Goal: Information Seeking & Learning: Learn about a topic

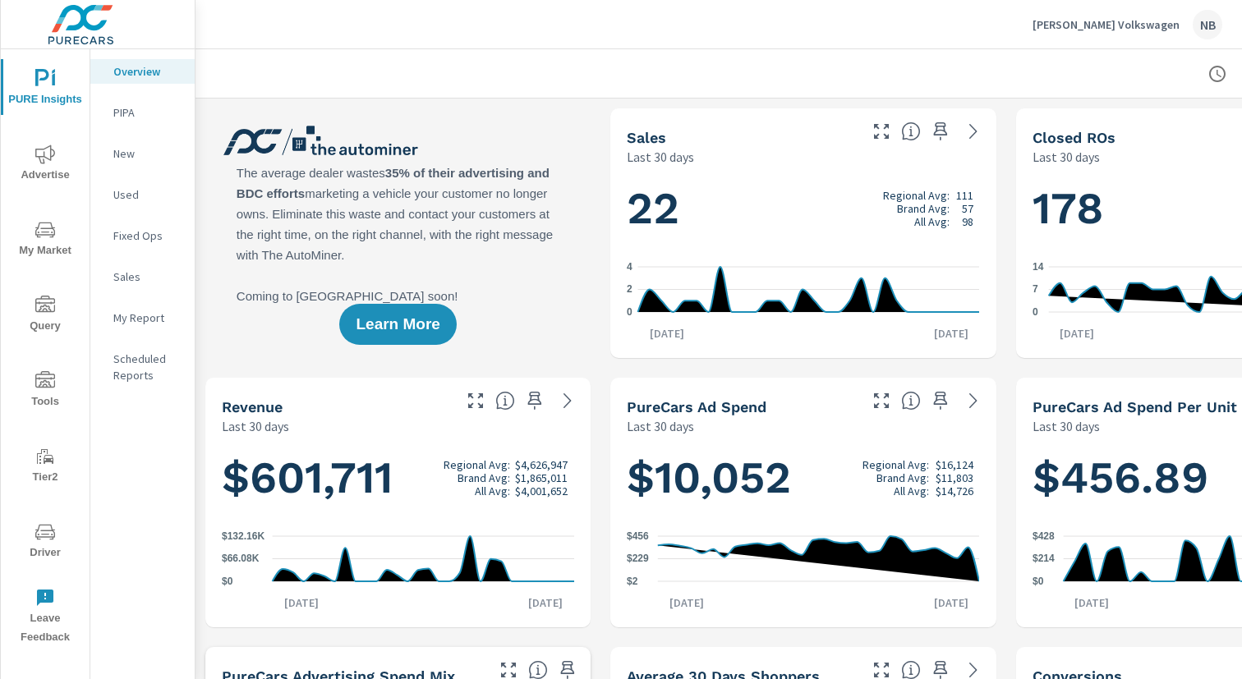
scroll to position [7, 169]
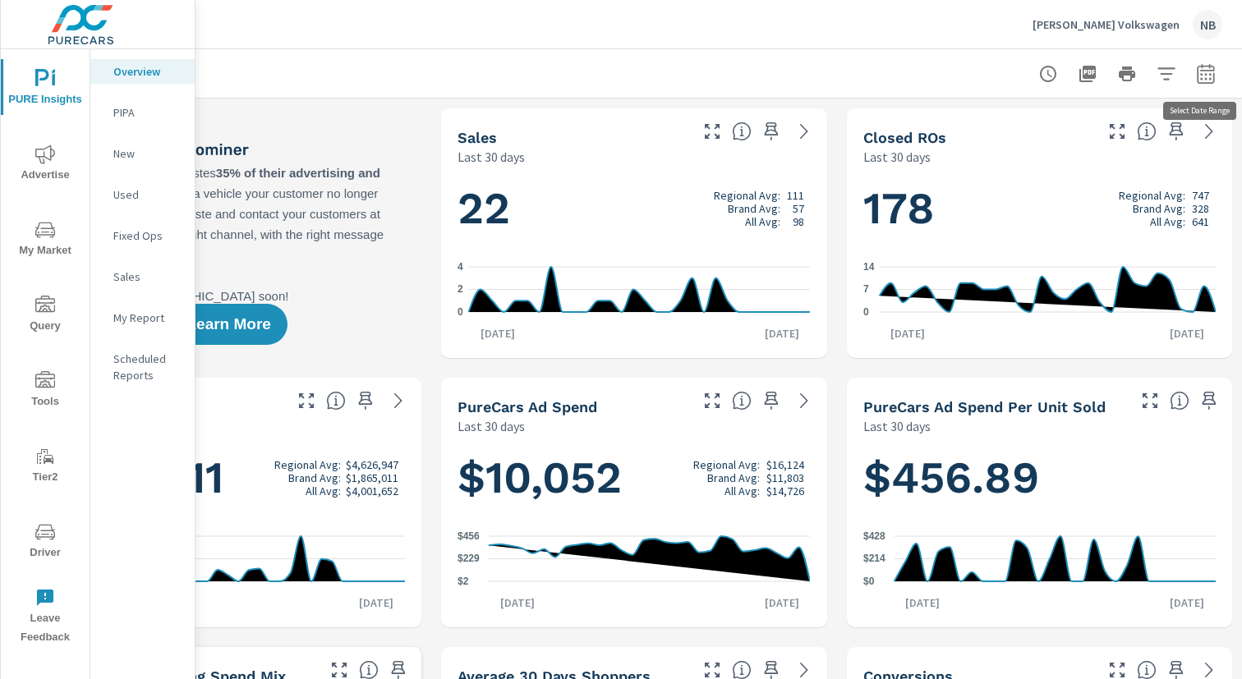
click at [1201, 76] on icon "button" at bounding box center [1206, 74] width 20 height 20
select select "Last 30 days"
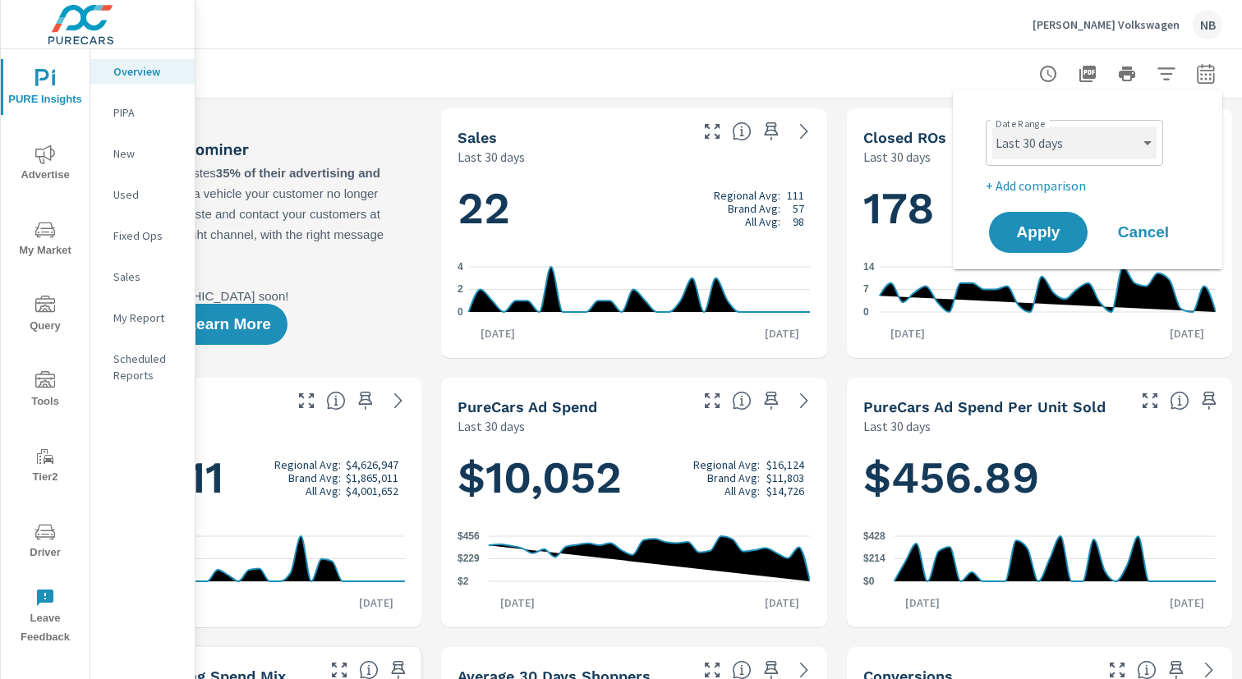
click at [1084, 153] on select "Custom [DATE] Last week Last 7 days Last 14 days Last 30 days Last 45 days Last…" at bounding box center [1074, 142] width 164 height 33
click at [1049, 190] on p "+ Add comparison" at bounding box center [1091, 186] width 210 height 20
select select "Previous period"
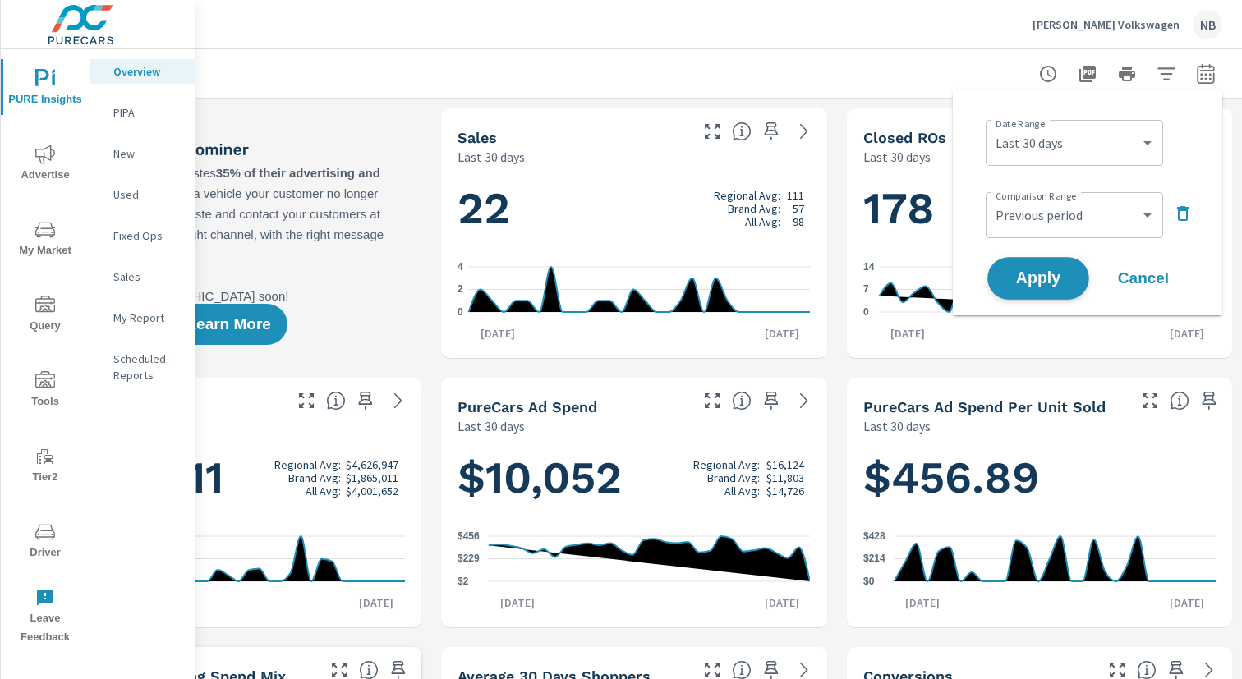
click at [1050, 267] on button "Apply" at bounding box center [1038, 278] width 102 height 43
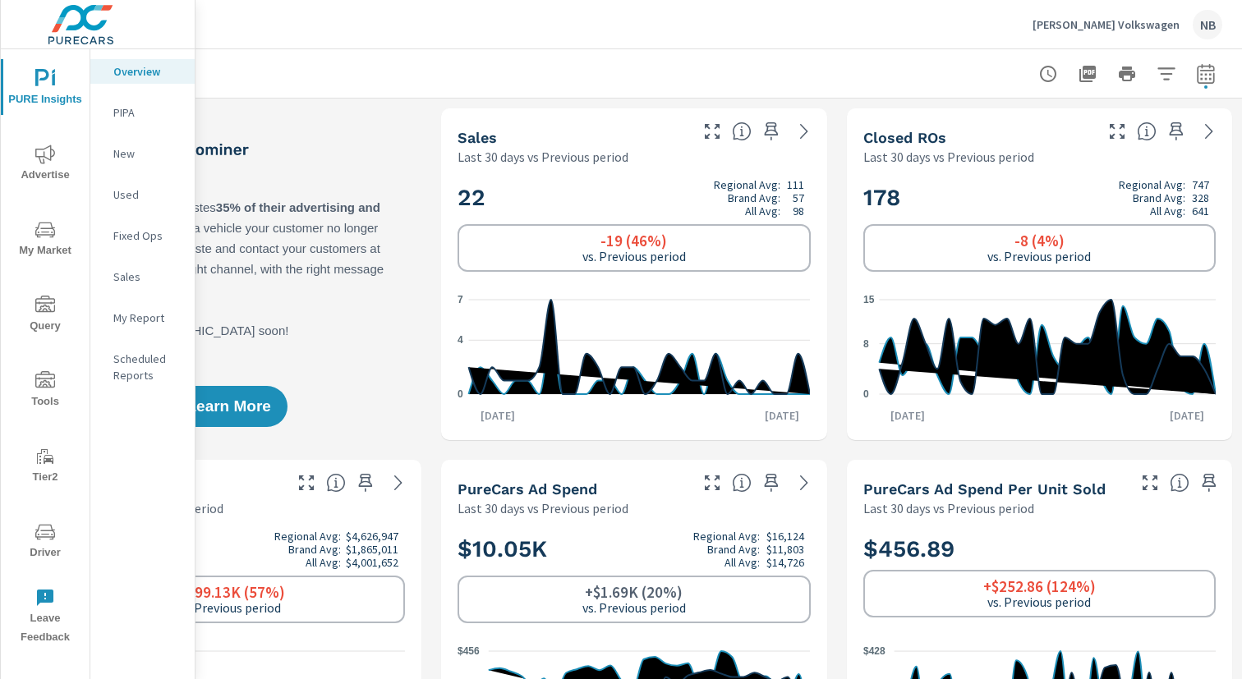
click at [1161, 72] on icon "button" at bounding box center [1165, 73] width 17 height 12
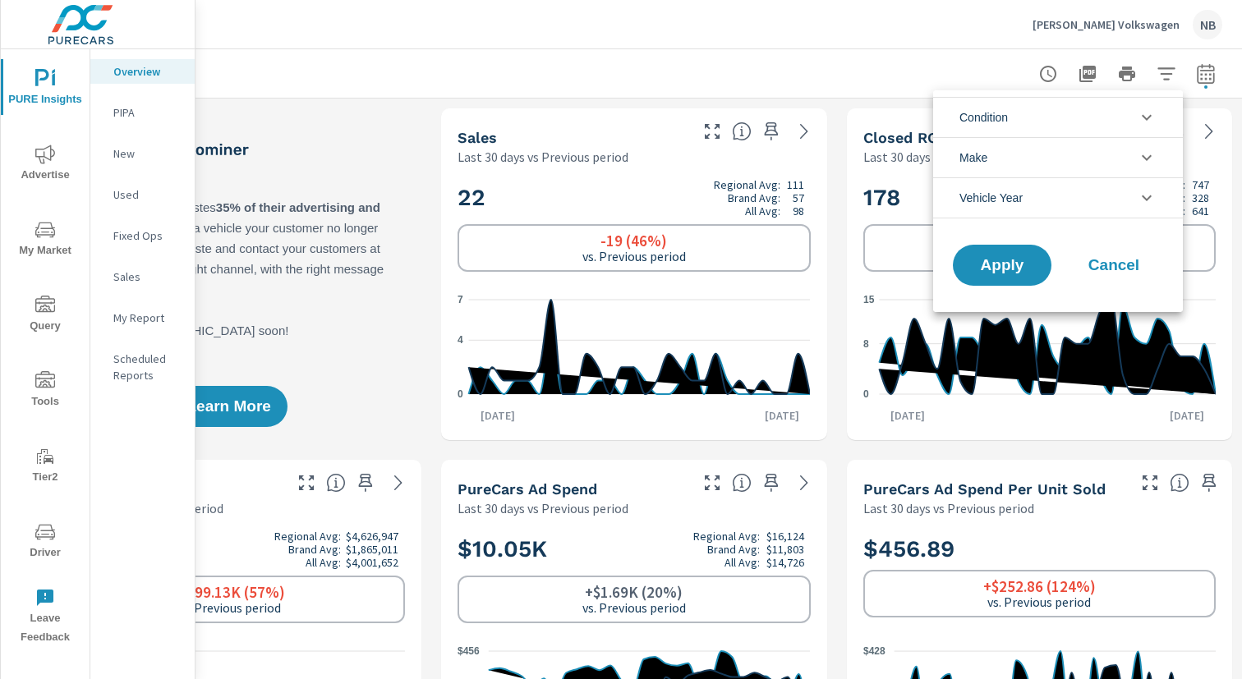
click at [1068, 150] on li "Make" at bounding box center [1058, 157] width 250 height 40
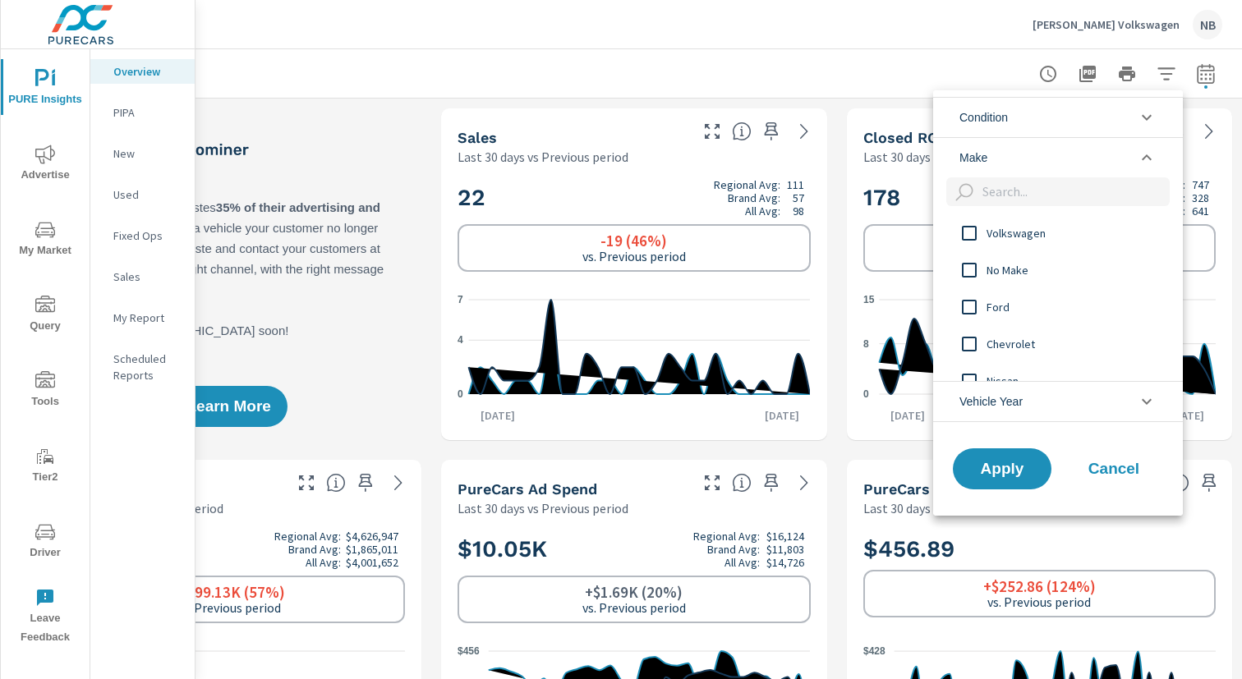
click at [1032, 232] on span "Volkswagen" at bounding box center [1076, 233] width 180 height 20
click at [1029, 457] on button "Apply" at bounding box center [1002, 469] width 102 height 43
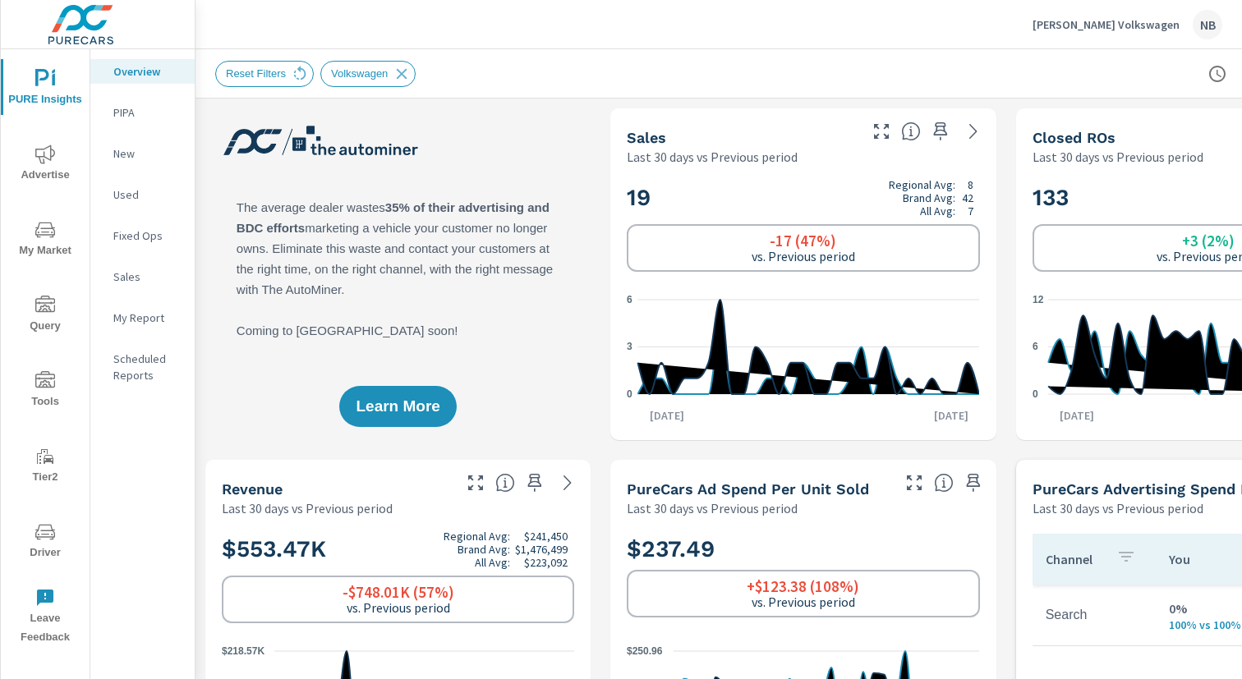
scroll to position [0, 169]
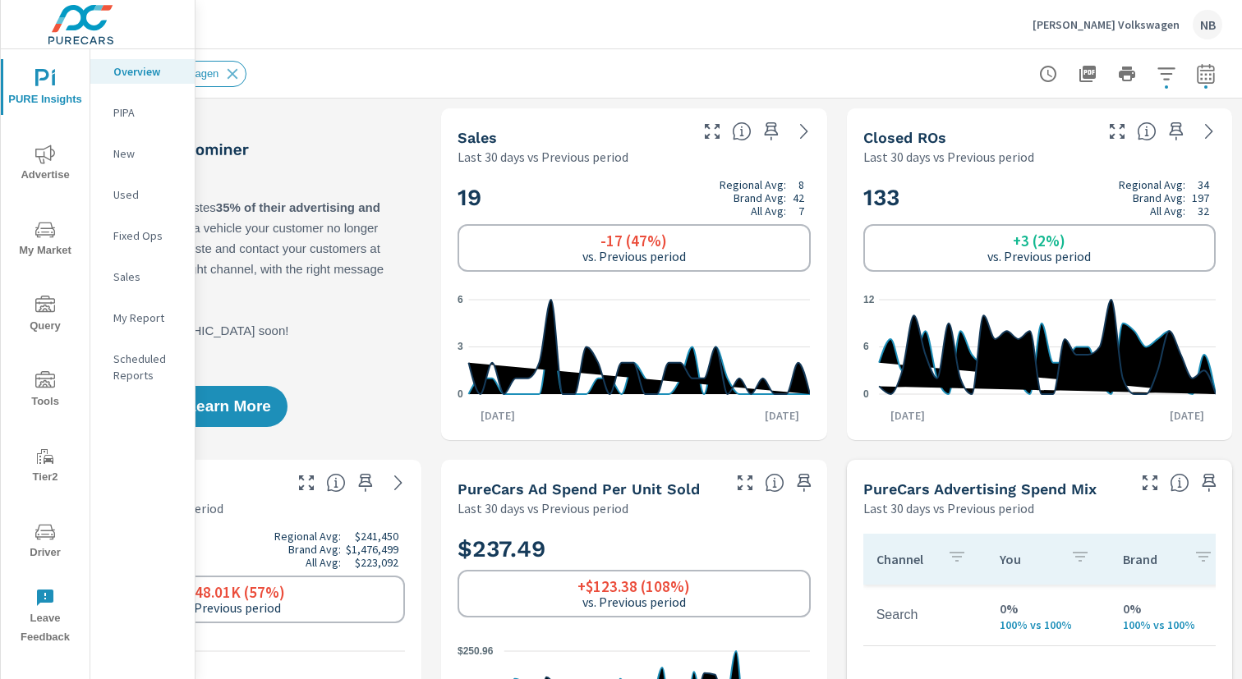
click at [1168, 81] on icon "button" at bounding box center [1166, 74] width 20 height 20
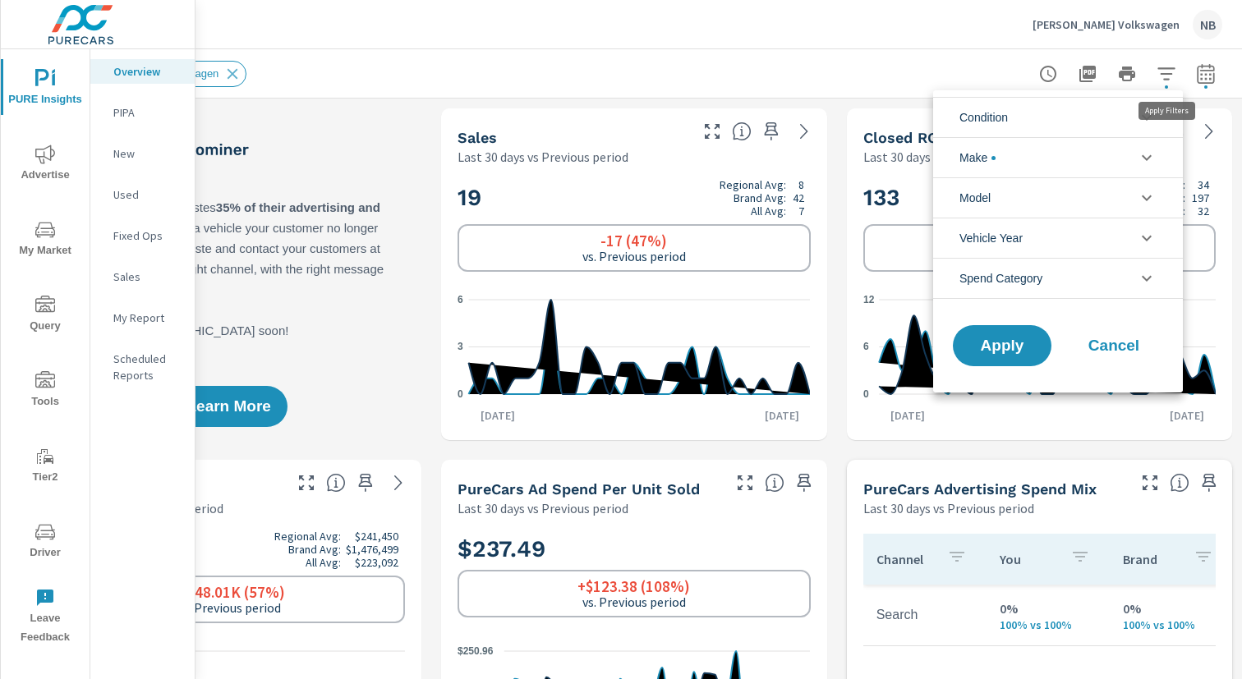
scroll to position [37, 0]
click at [1065, 195] on li "Model" at bounding box center [1058, 197] width 250 height 40
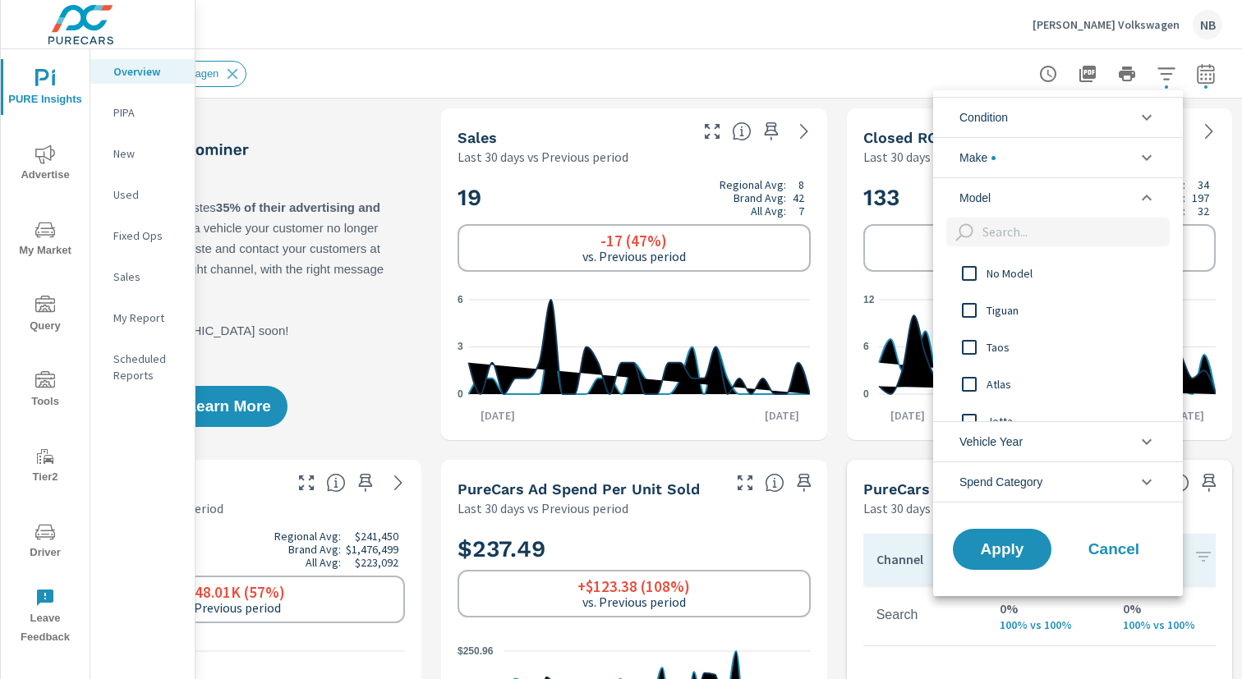
click at [988, 347] on div "No Model Tiguan Taos Atlas Jetta Atlas Cross Sport Golf GTI" at bounding box center [1056, 338] width 246 height 167
click at [971, 342] on input "filter options" at bounding box center [969, 345] width 34 height 34
click at [990, 543] on span "Apply" at bounding box center [1001, 549] width 67 height 16
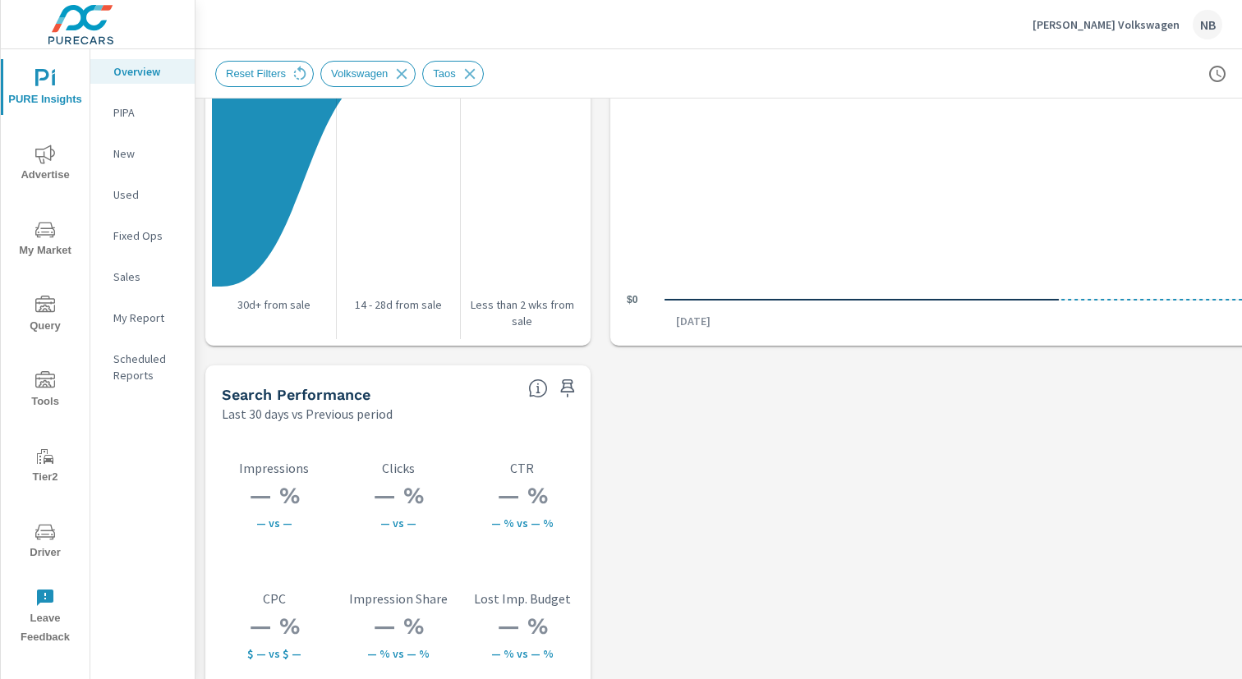
scroll to position [2232, 0]
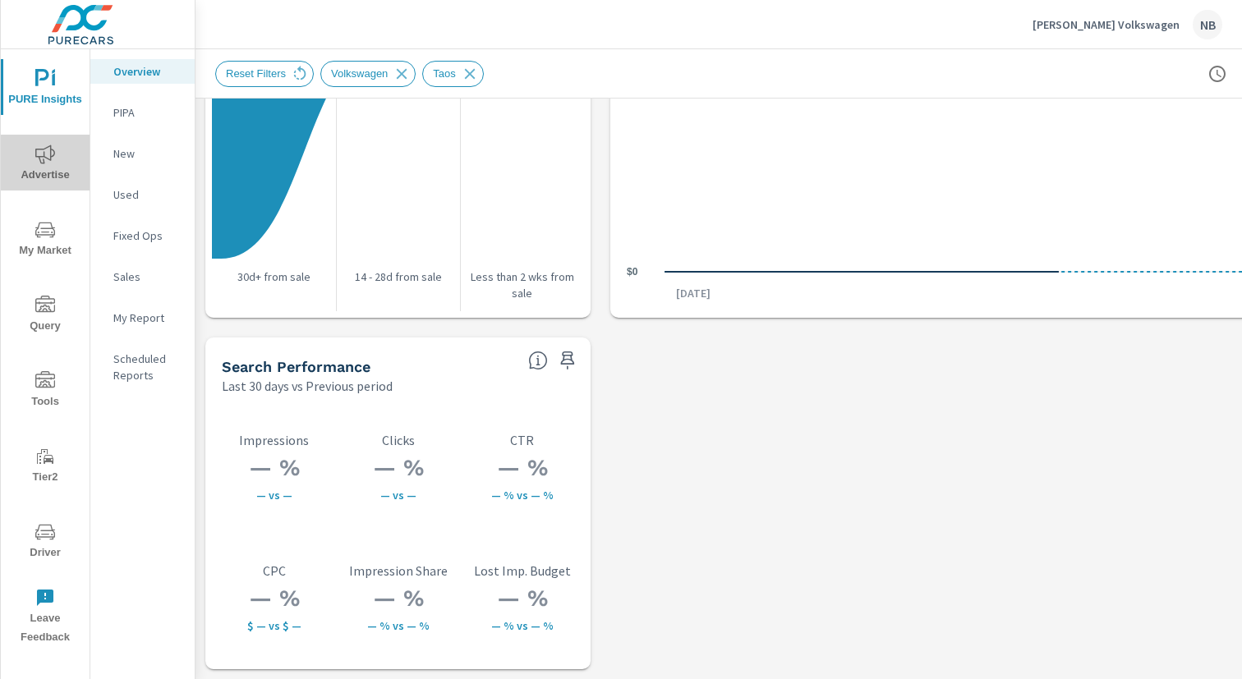
click at [41, 166] on span "Advertise" at bounding box center [45, 165] width 79 height 40
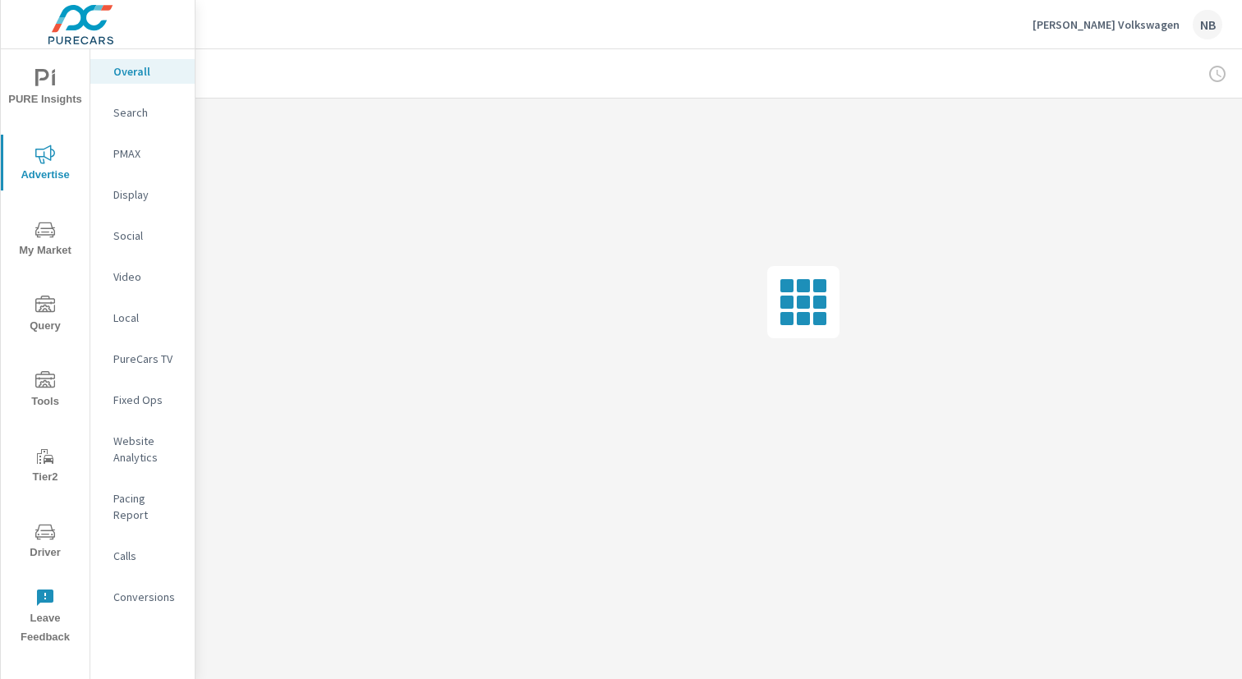
click at [140, 456] on p "Website Analytics" at bounding box center [147, 449] width 68 height 33
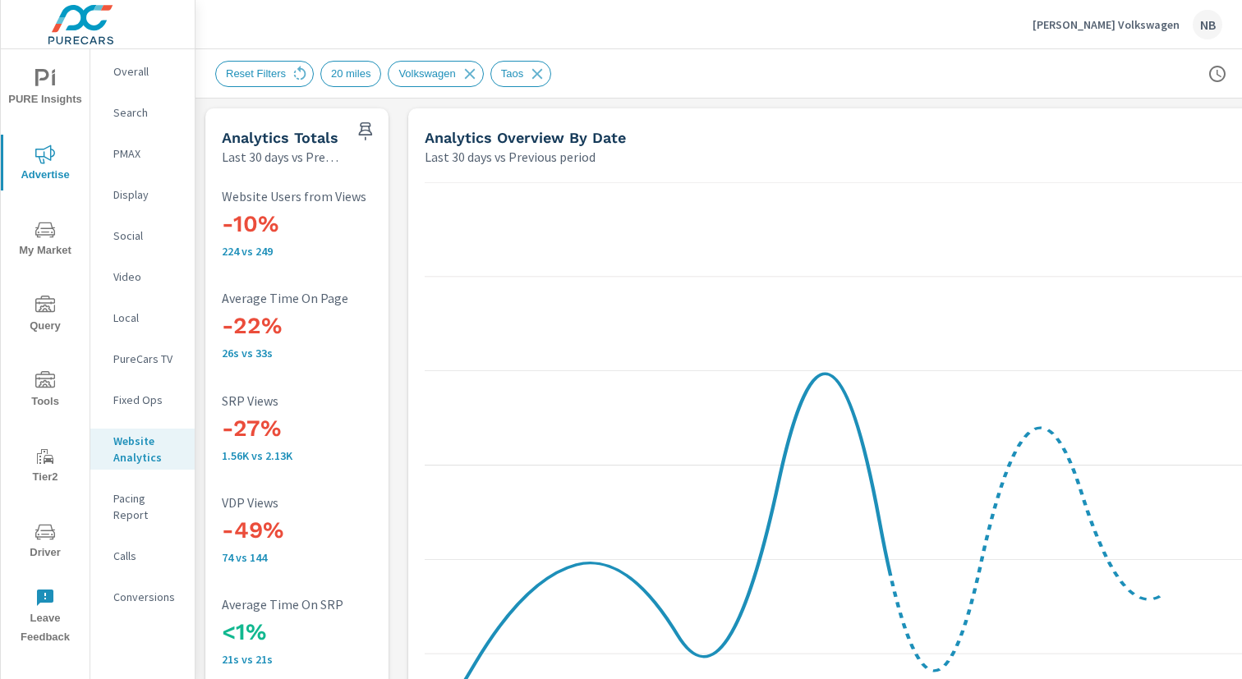
scroll to position [13, 0]
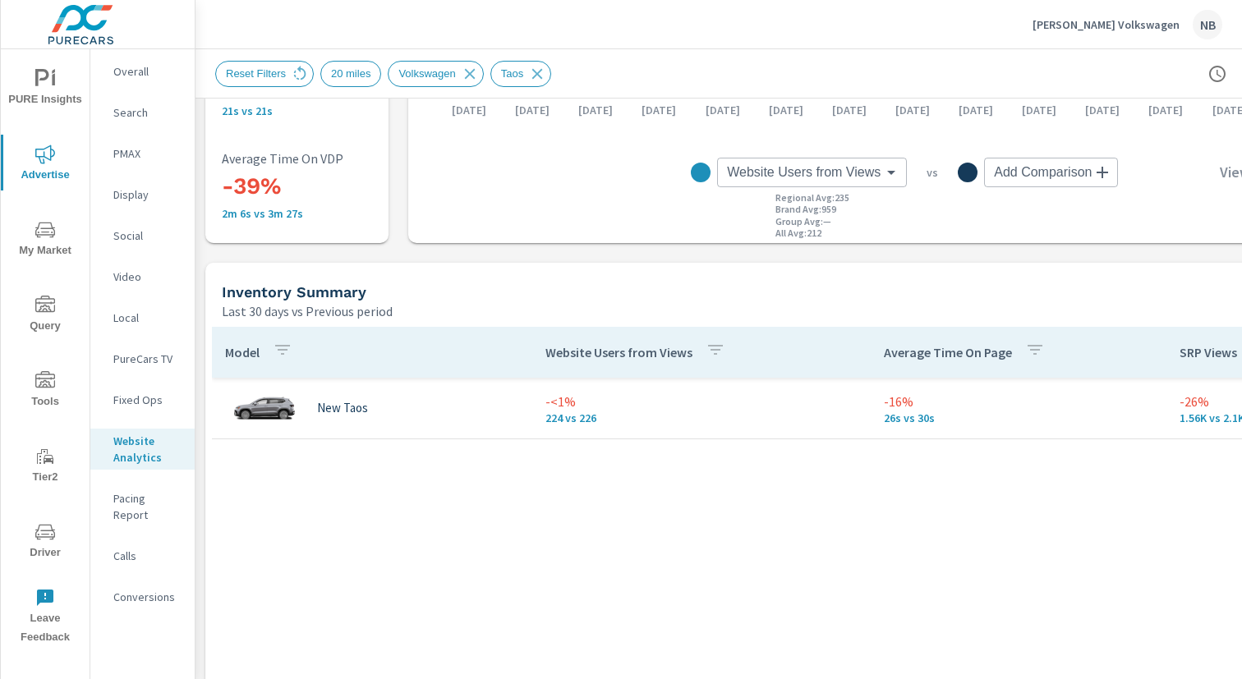
scroll to position [546, 0]
click at [51, 228] on icon "nav menu" at bounding box center [45, 230] width 20 height 16
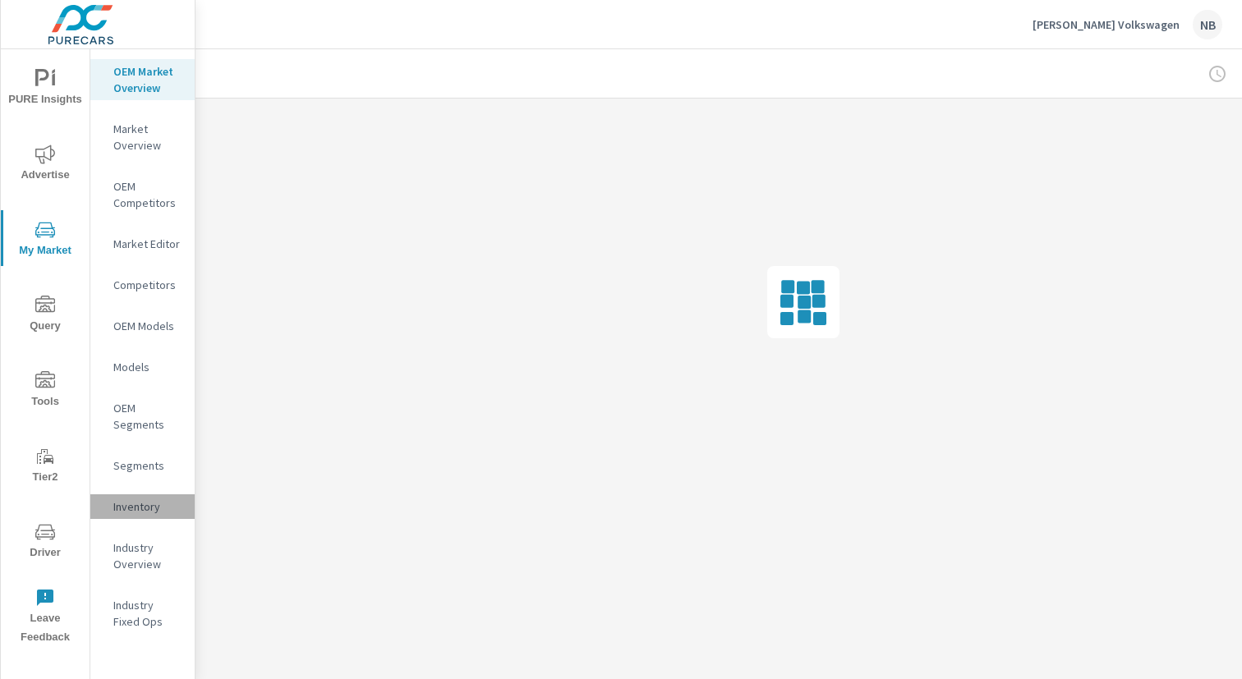
click at [142, 506] on p "Inventory" at bounding box center [147, 507] width 68 height 16
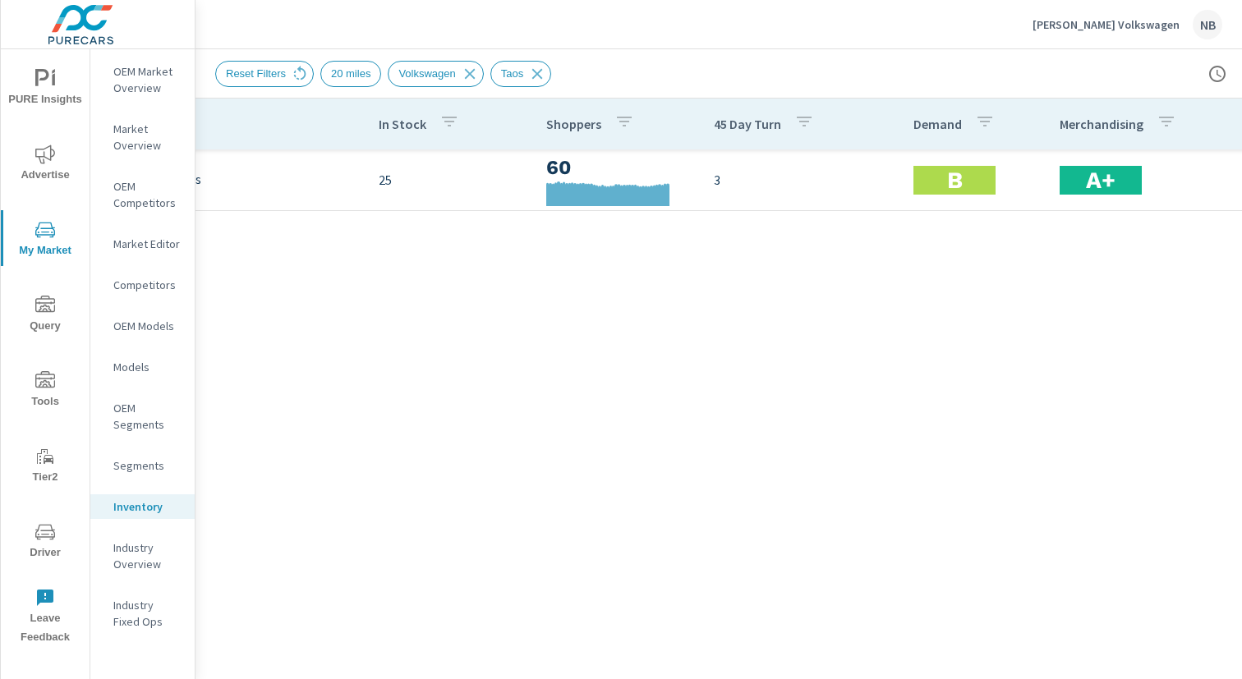
scroll to position [0, 169]
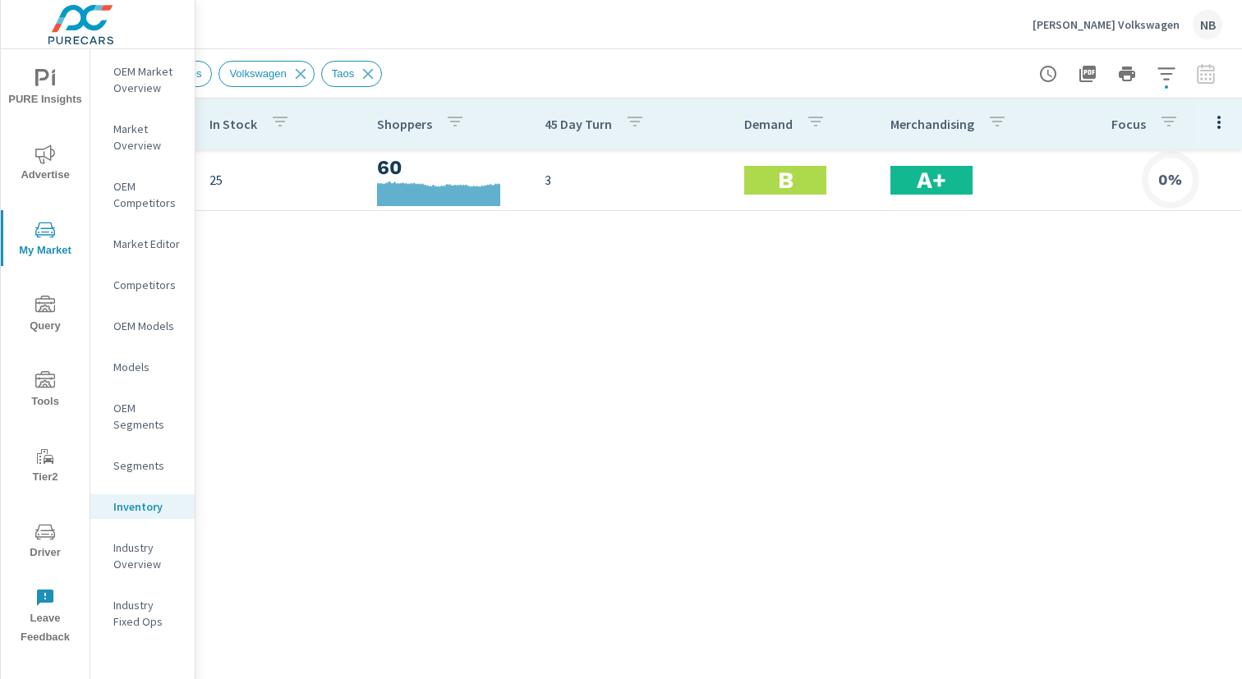
click at [154, 69] on p "OEM Market Overview" at bounding box center [147, 79] width 68 height 33
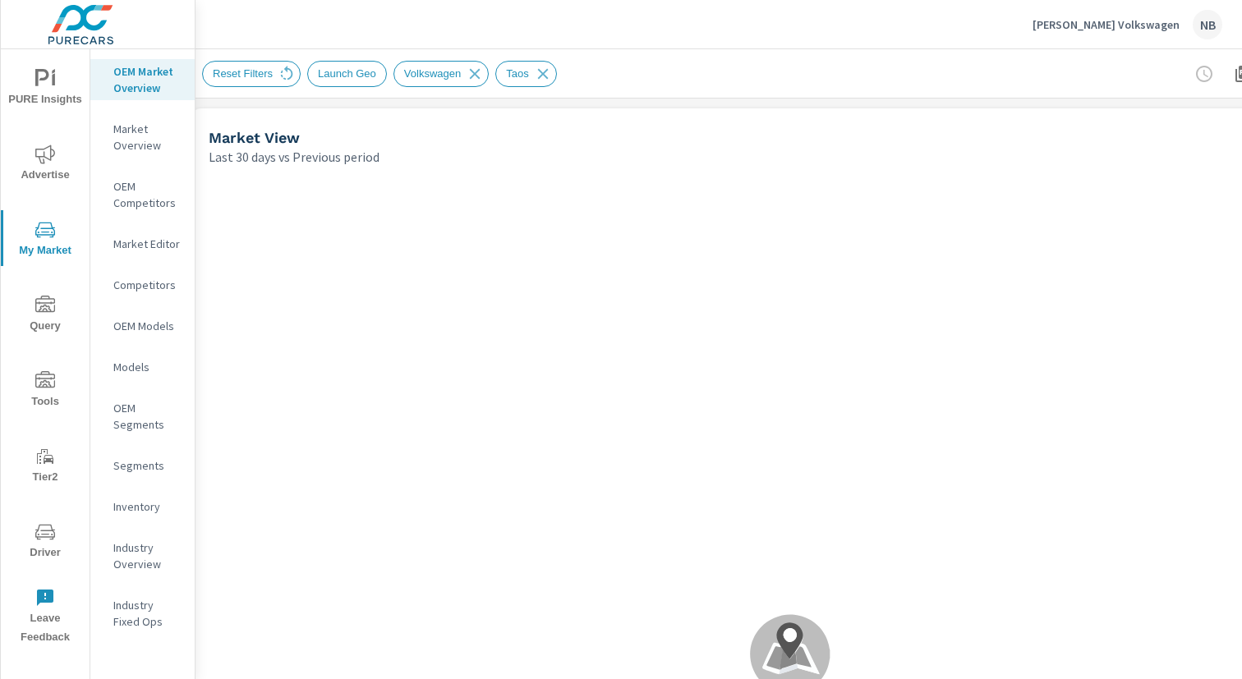
scroll to position [0, 169]
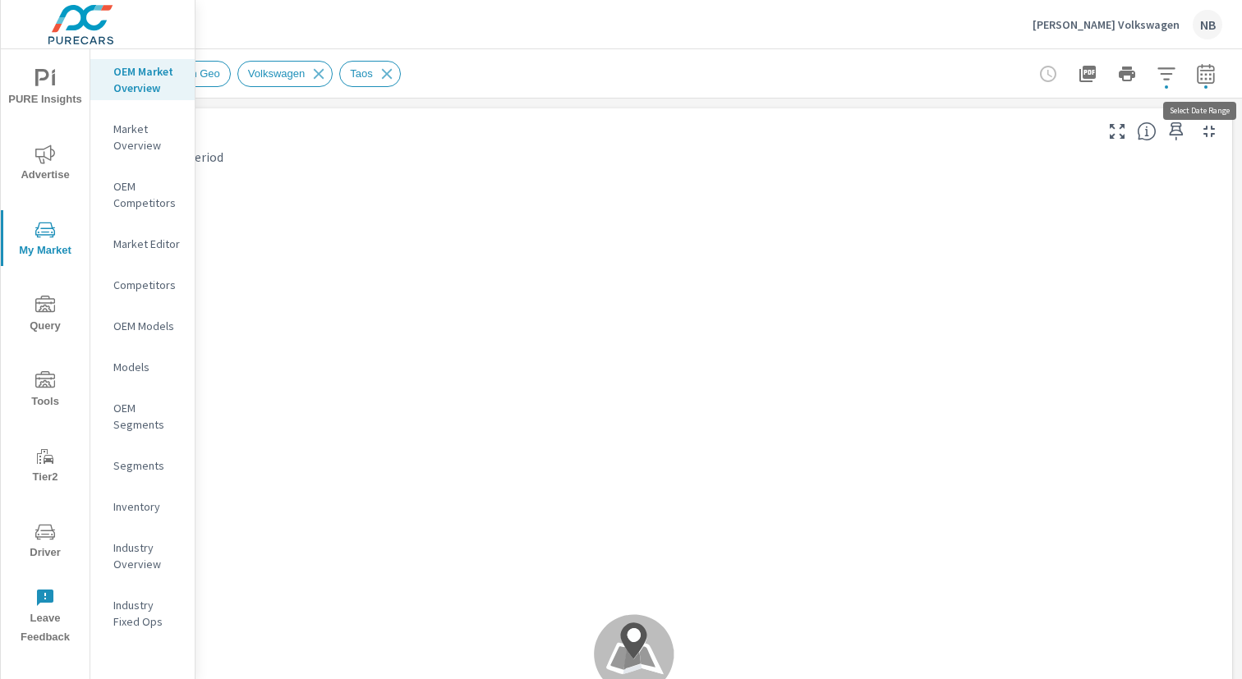
click at [1204, 80] on icon "button" at bounding box center [1206, 74] width 20 height 20
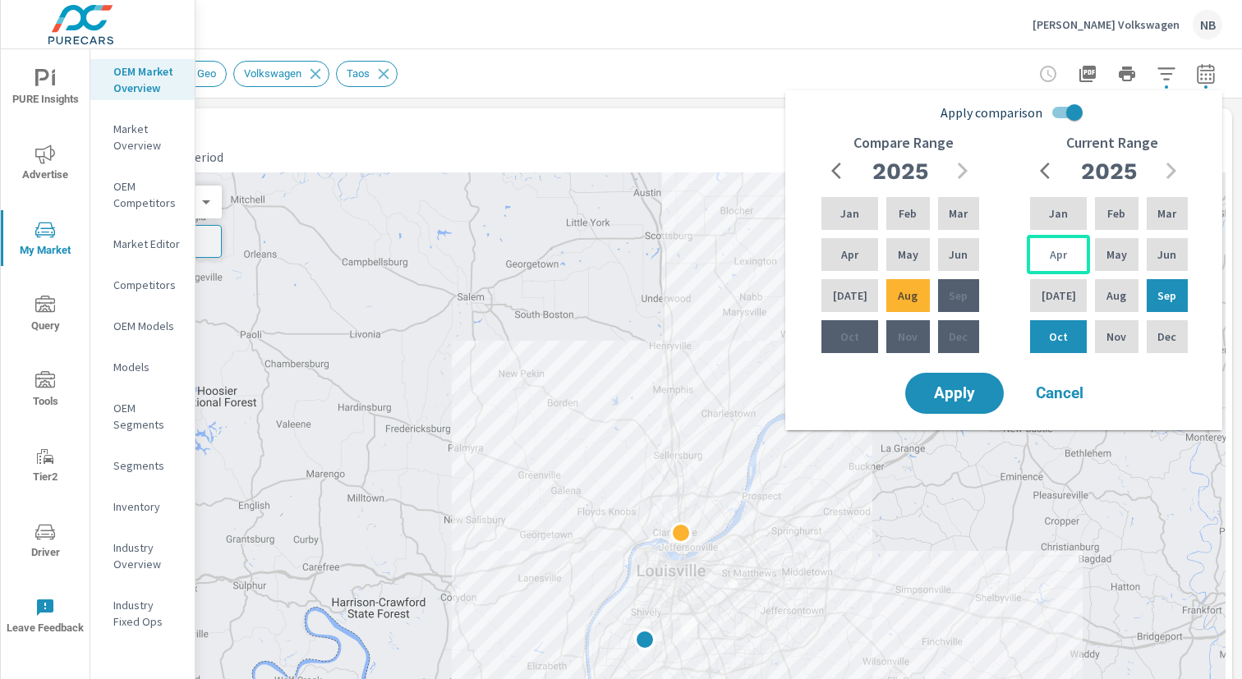
click at [1050, 255] on p "Apr" at bounding box center [1058, 254] width 17 height 16
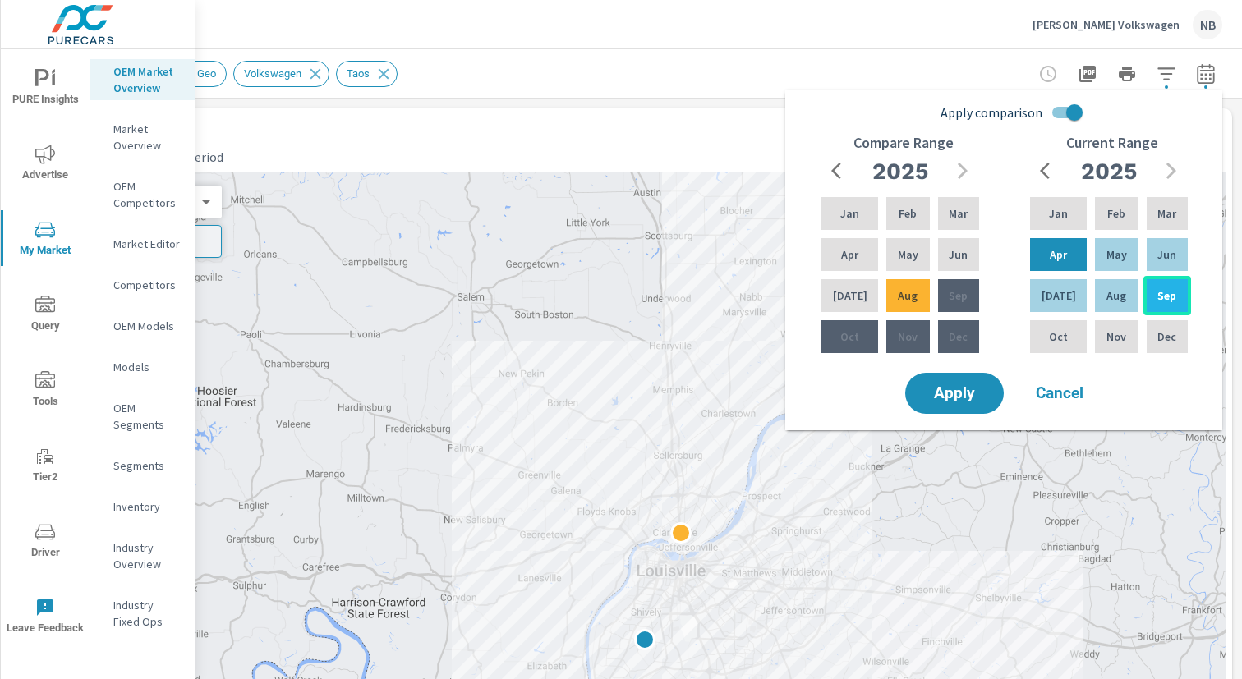
click at [1152, 298] on div "Sep" at bounding box center [1167, 295] width 48 height 39
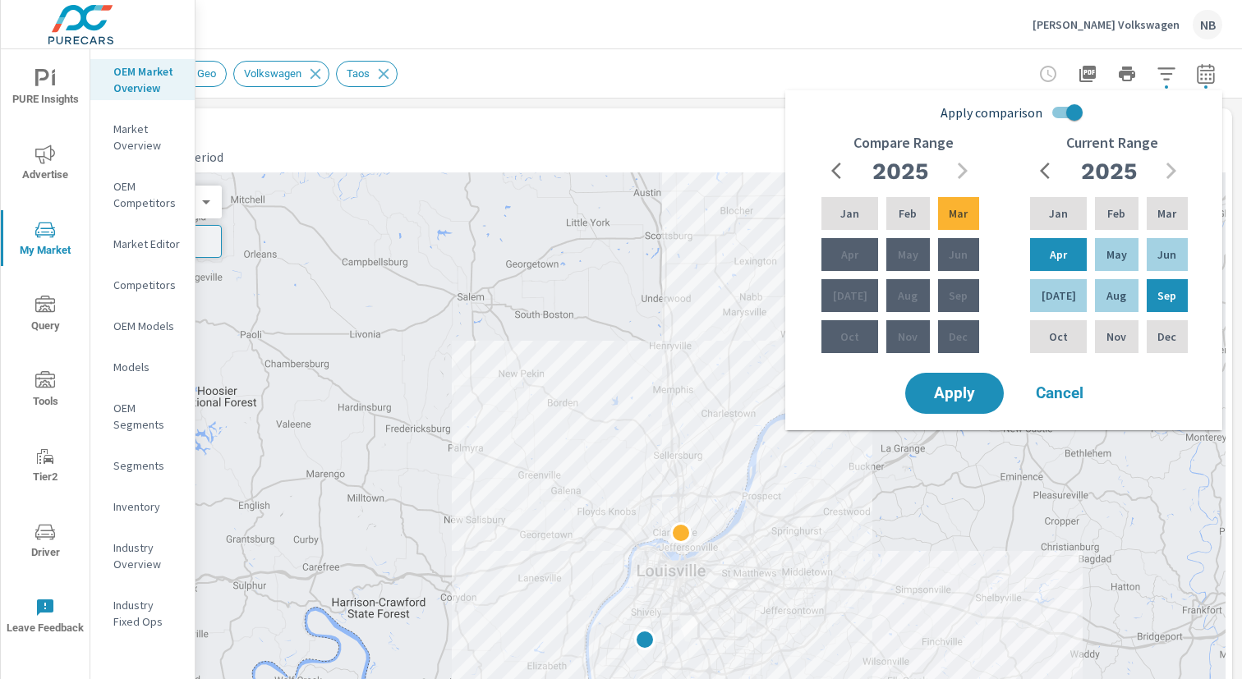
click at [831, 170] on icon "button" at bounding box center [841, 171] width 20 height 20
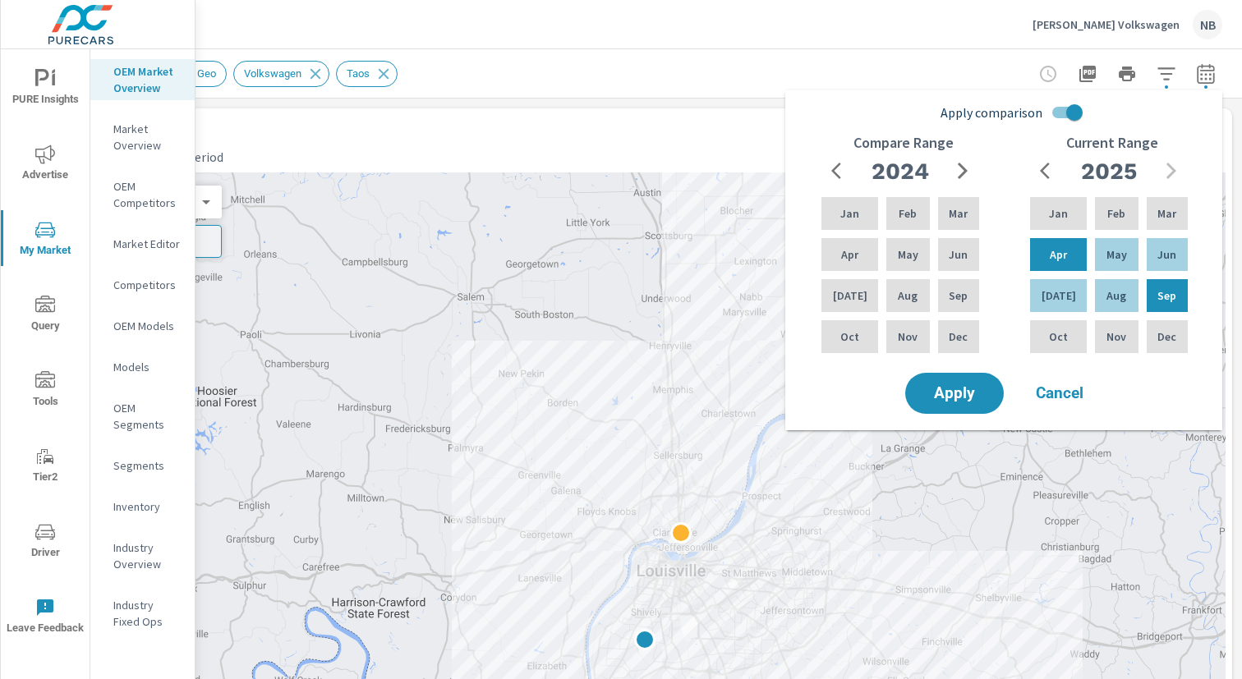
click at [960, 171] on icon "button" at bounding box center [963, 171] width 20 height 20
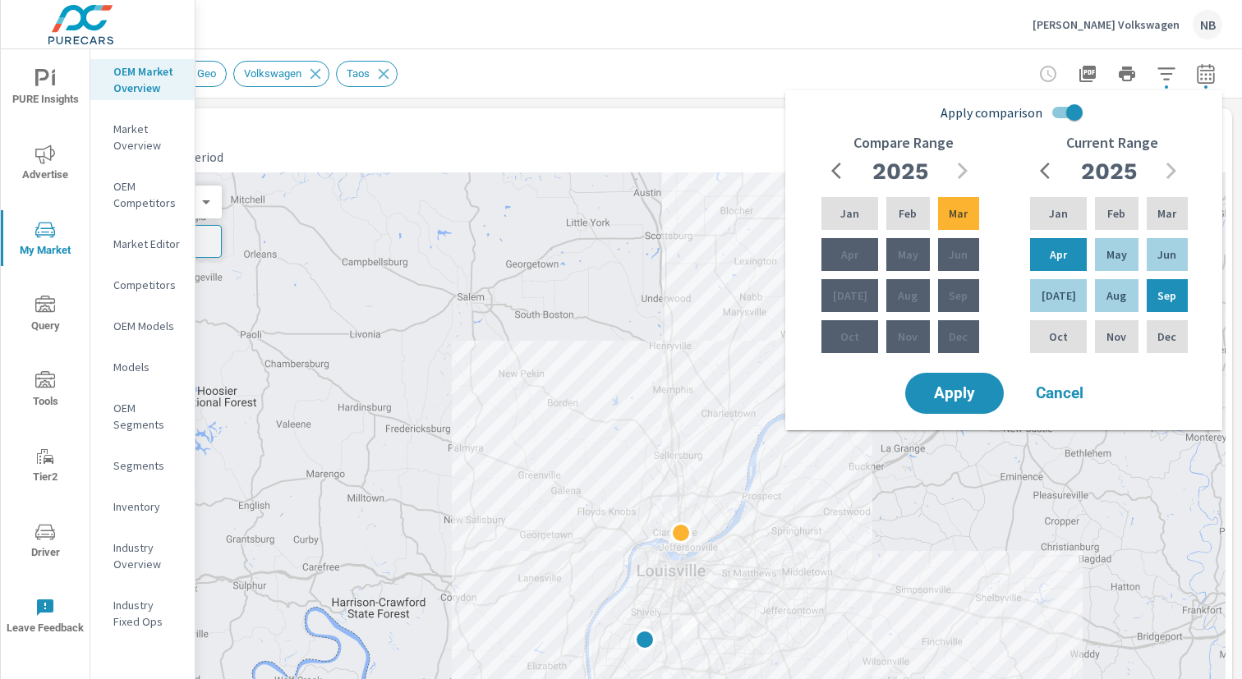
click at [1078, 114] on input "Apply comparison" at bounding box center [1074, 112] width 94 height 31
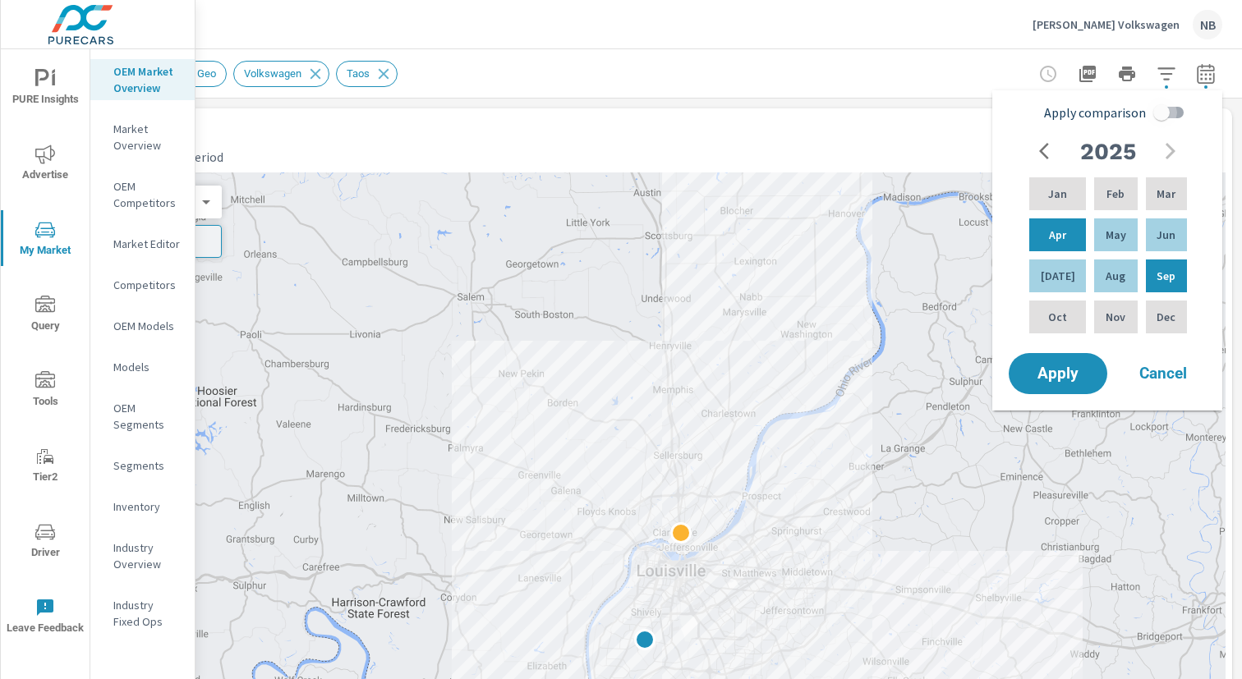
click at [1148, 115] on input "Apply comparison" at bounding box center [1162, 112] width 94 height 31
checkbox input "true"
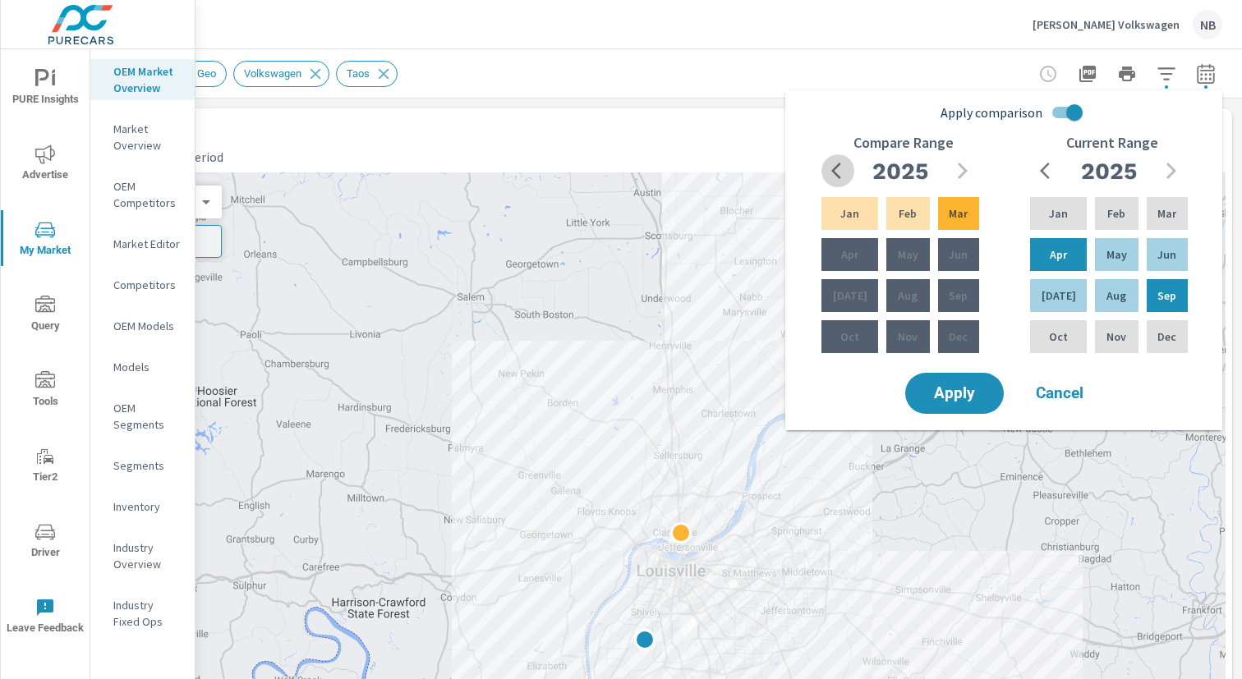
click at [840, 169] on icon "button" at bounding box center [841, 171] width 20 height 20
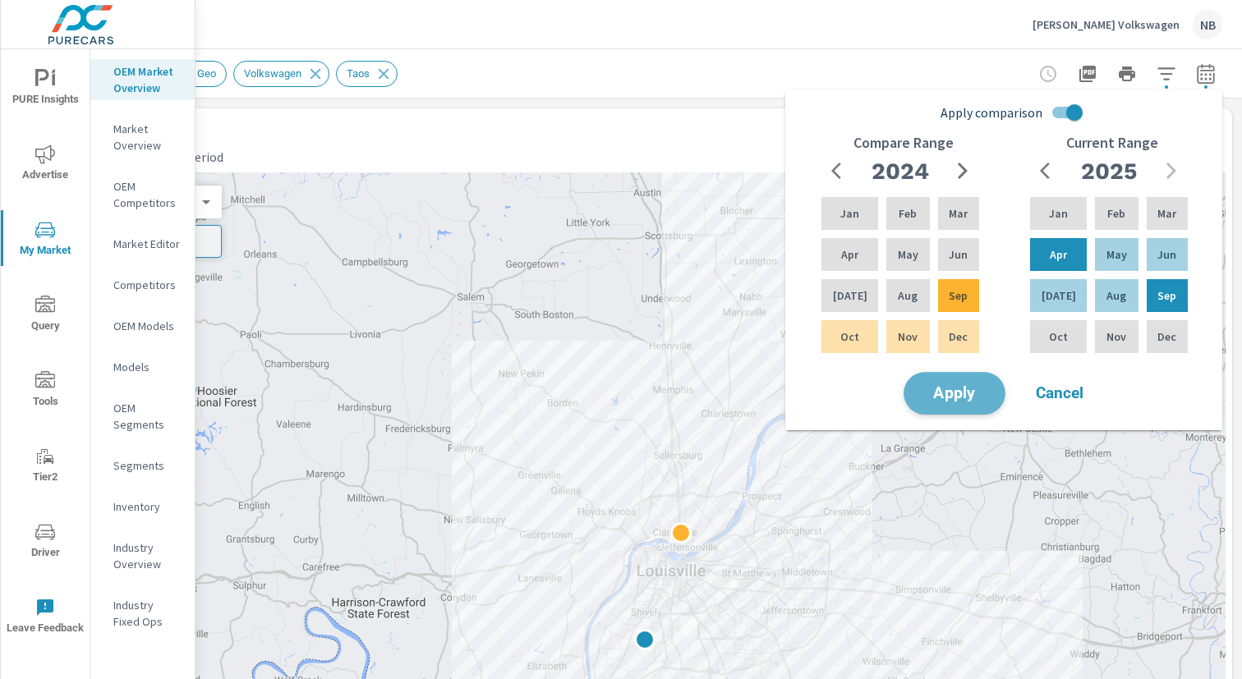
click at [945, 394] on span "Apply" at bounding box center [954, 394] width 67 height 16
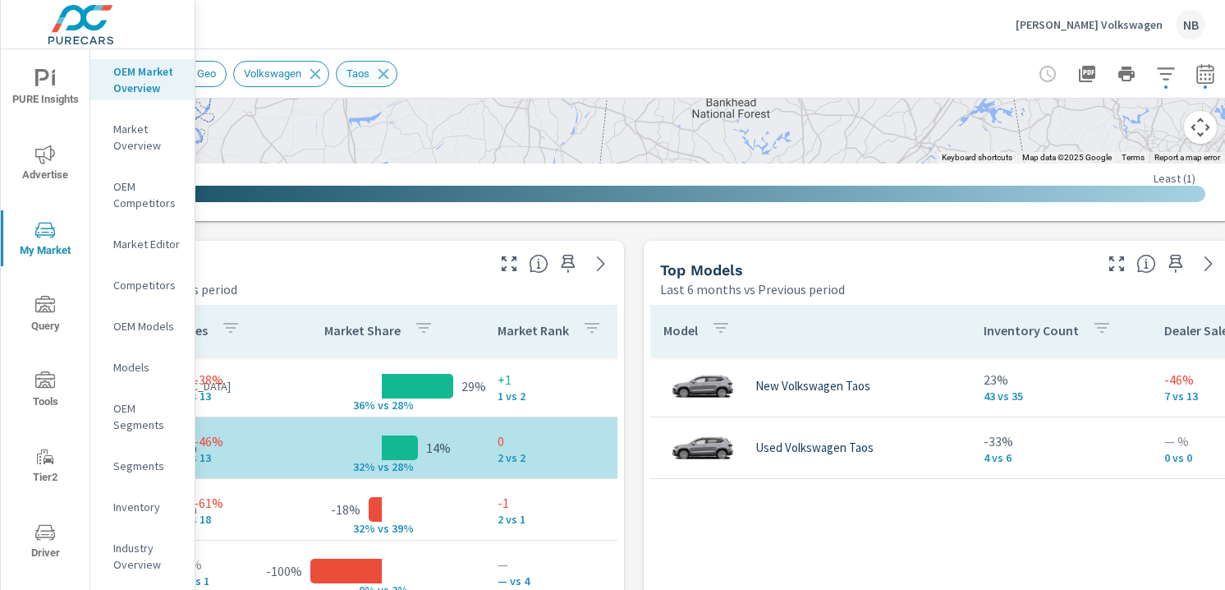
click at [389, 77] on icon at bounding box center [384, 73] width 11 height 11
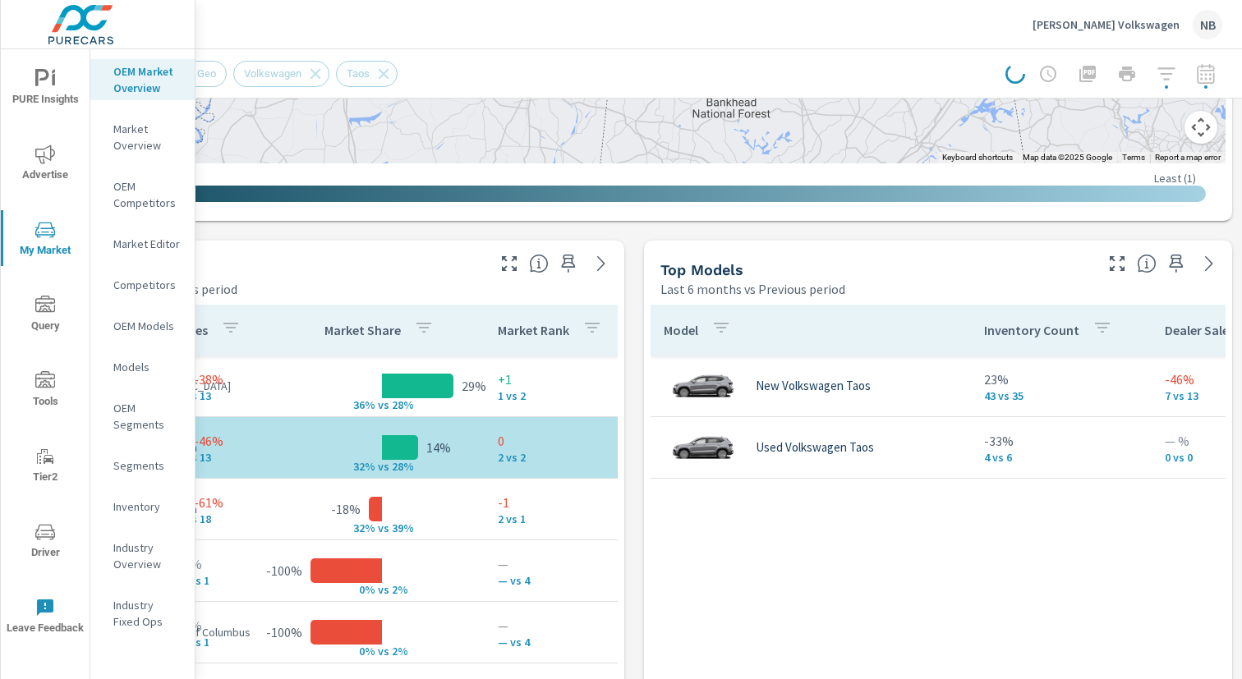
scroll to position [920, 169]
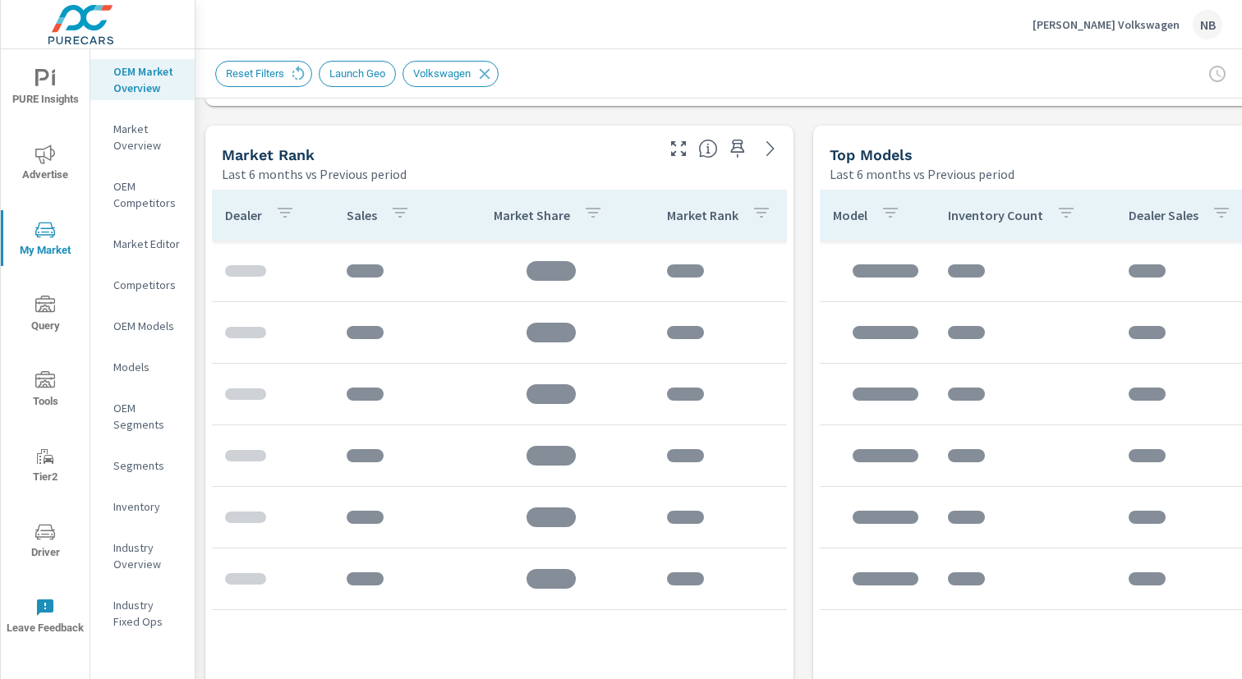
scroll to position [1039, 0]
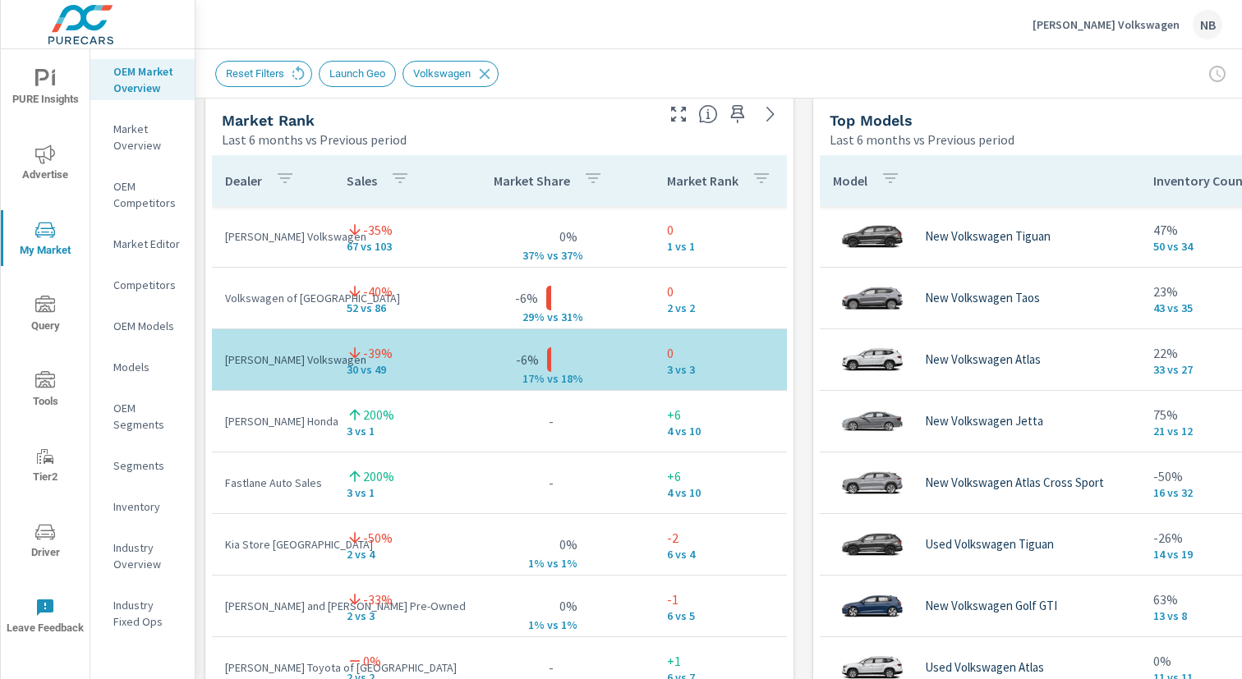
scroll to position [1070, 0]
click at [804, 356] on div "Market View Last 6 months vs Previous period 3 5 2 11 2 2 2 Most ( 7 ) Least ( …" at bounding box center [803, 434] width 1216 height 2812
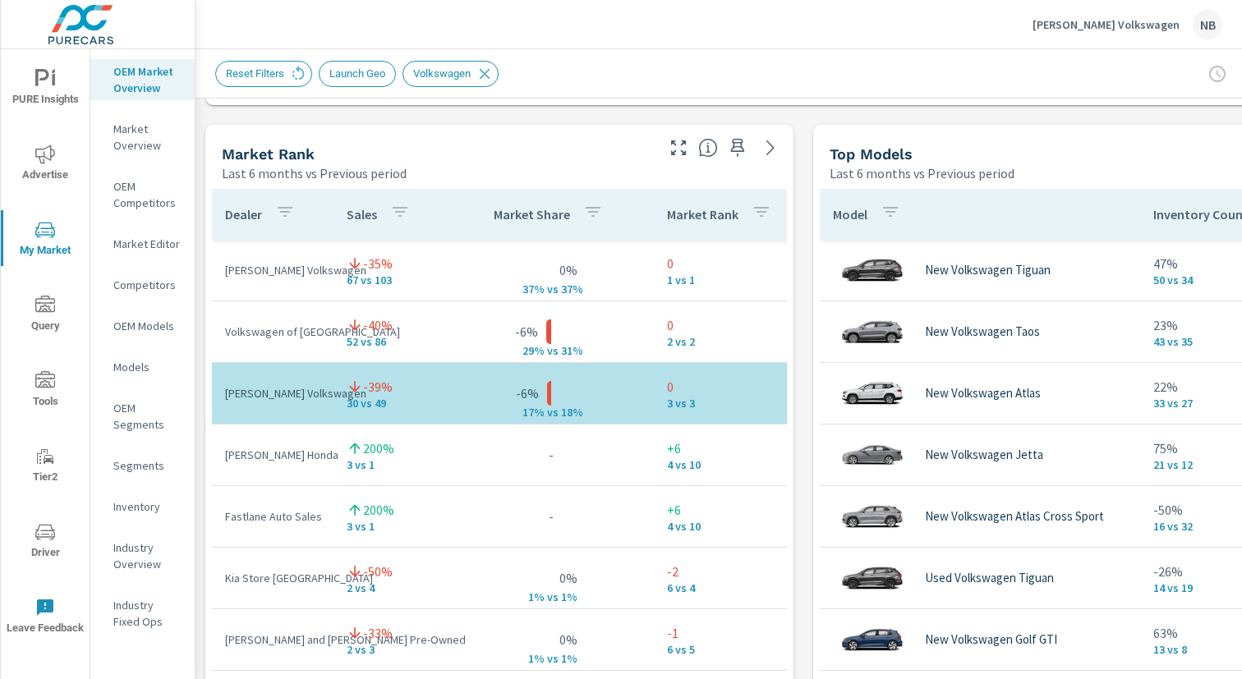
scroll to position [1011, 0]
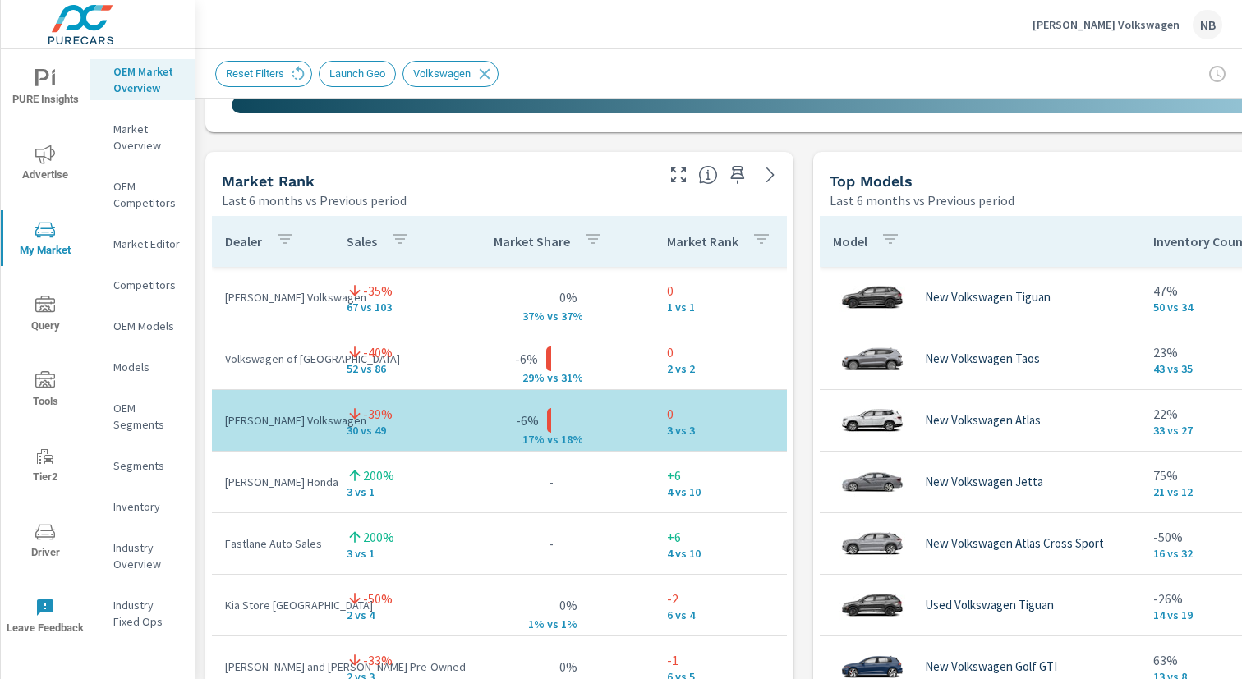
click at [798, 393] on div "Market View Last 6 months vs Previous period ← Move left → Move right ↑ Move up…" at bounding box center [803, 493] width 1216 height 2812
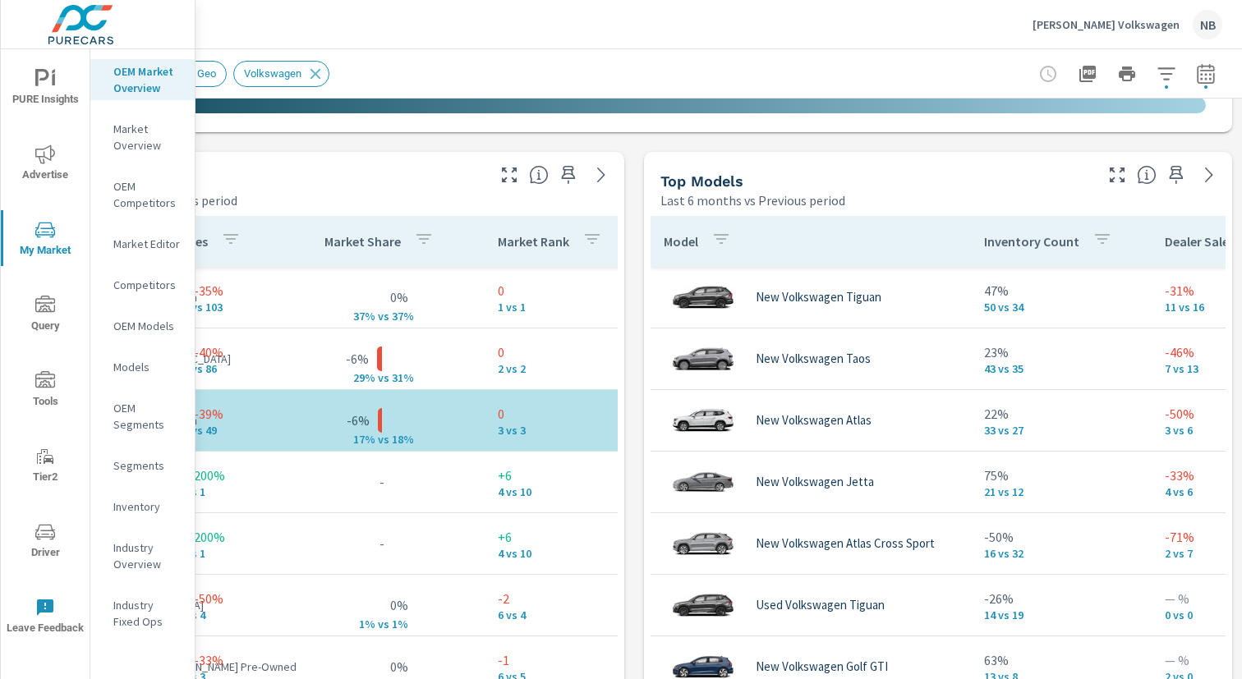
click at [1121, 177] on icon "button" at bounding box center [1117, 175] width 20 height 20
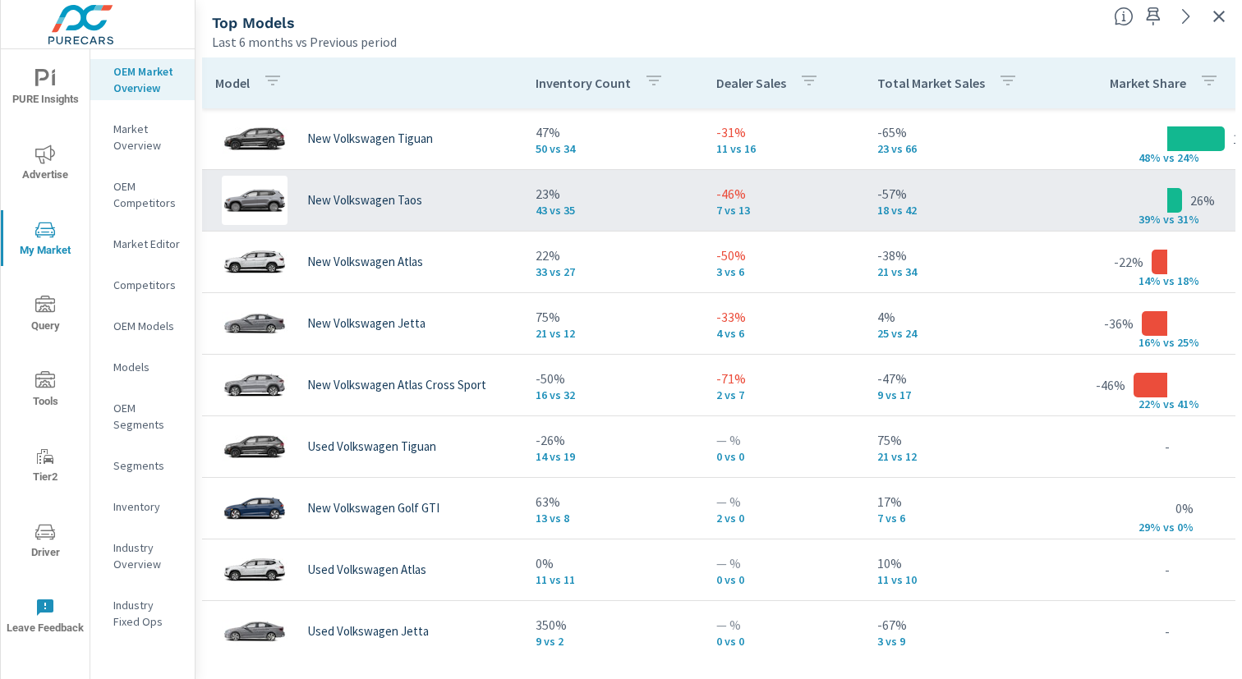
click at [507, 184] on div "New Volkswagen Taos" at bounding box center [362, 200] width 294 height 49
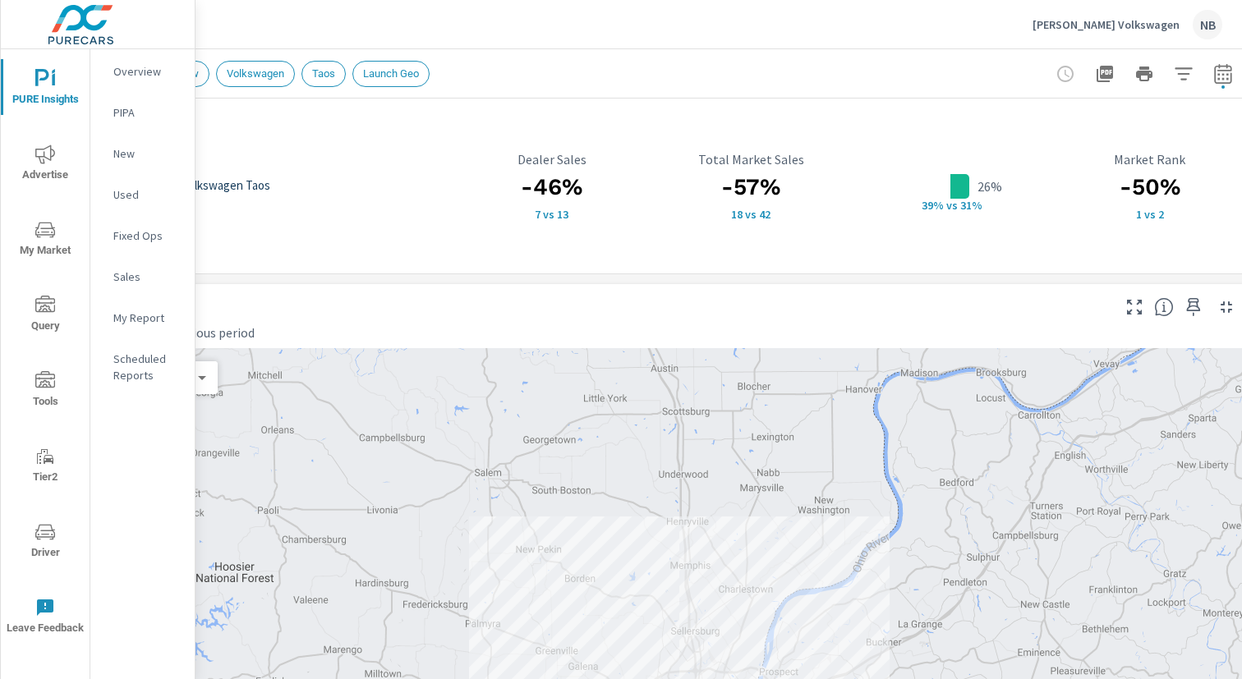
scroll to position [0, 169]
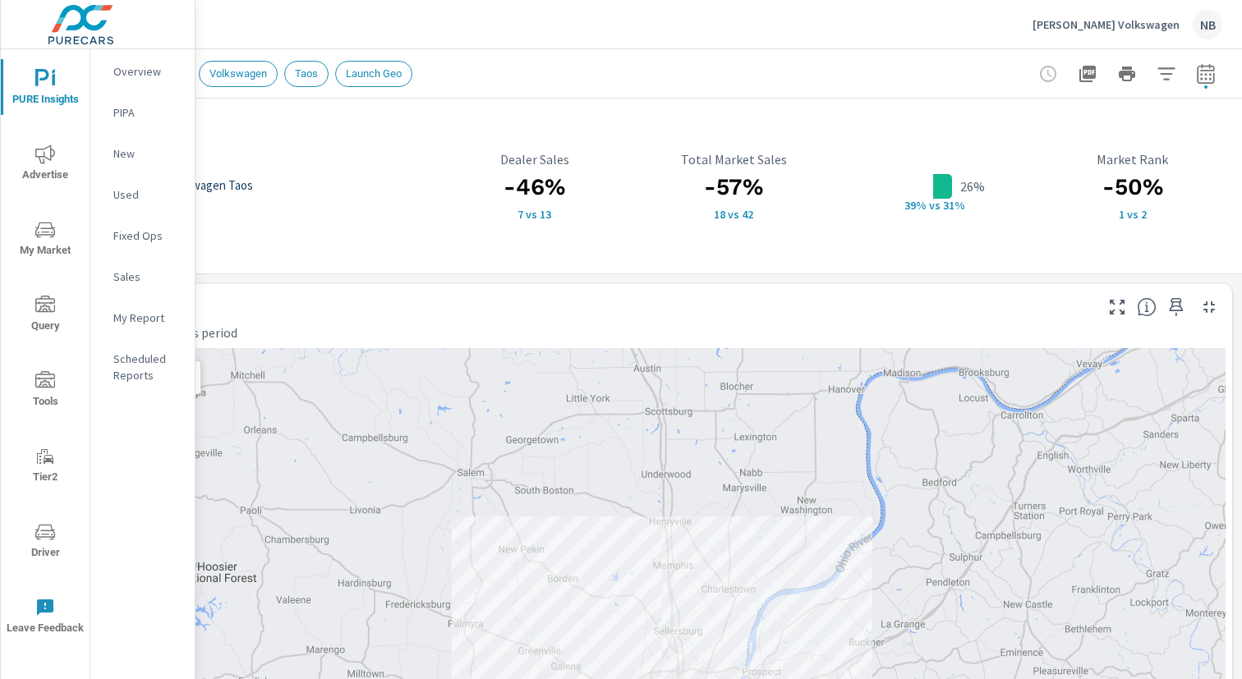
click at [1211, 76] on icon "button" at bounding box center [1206, 74] width 20 height 20
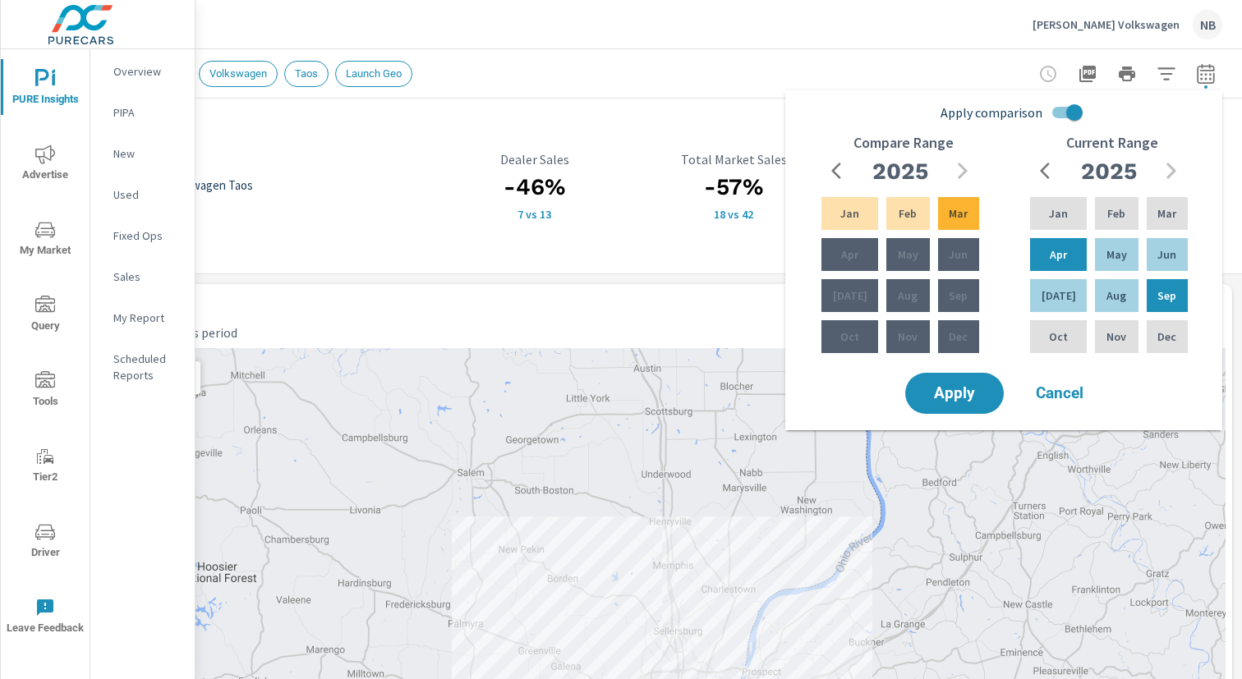
click at [1071, 115] on input "Apply comparison" at bounding box center [1074, 112] width 94 height 31
checkbox input "false"
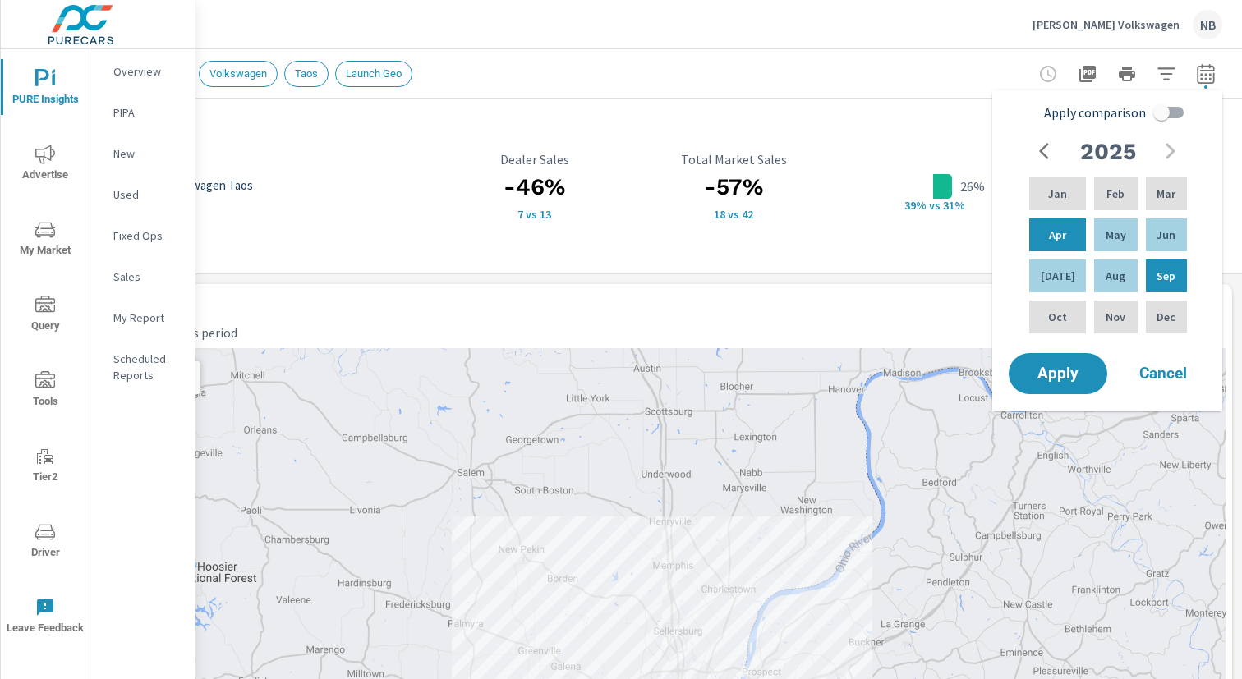
click at [986, 87] on div "Reset Filters New Volkswagen Taos Launch Geo" at bounding box center [634, 73] width 1176 height 48
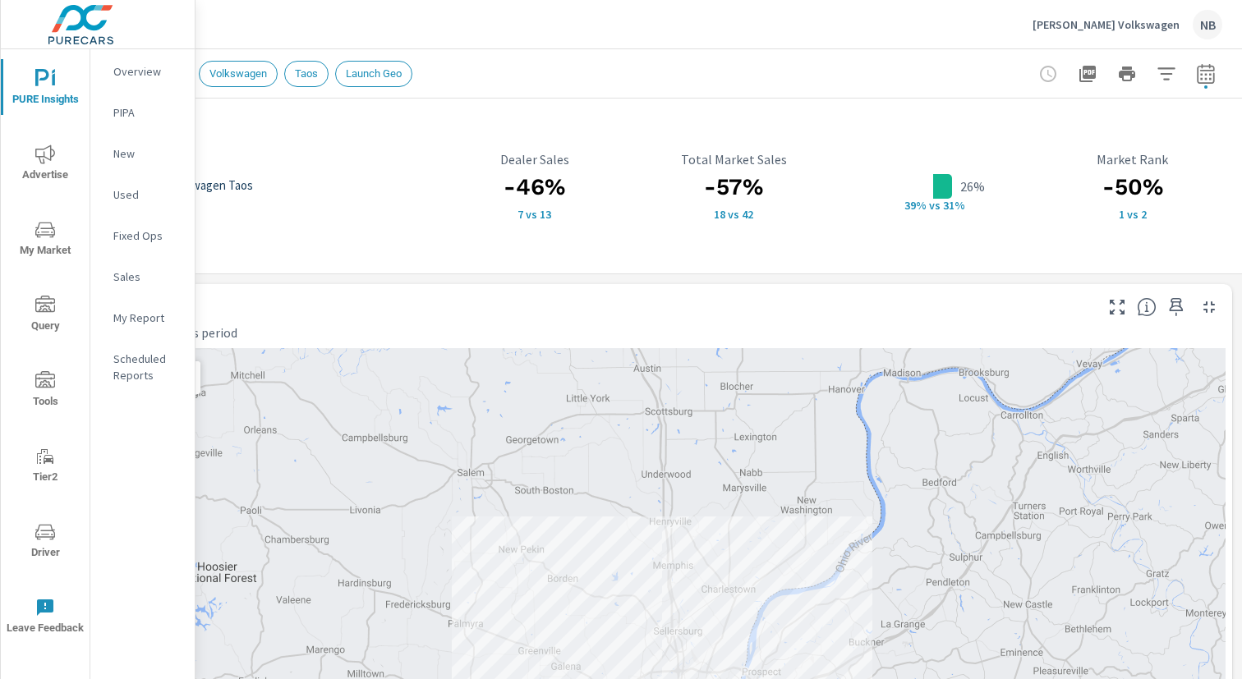
scroll to position [0, 0]
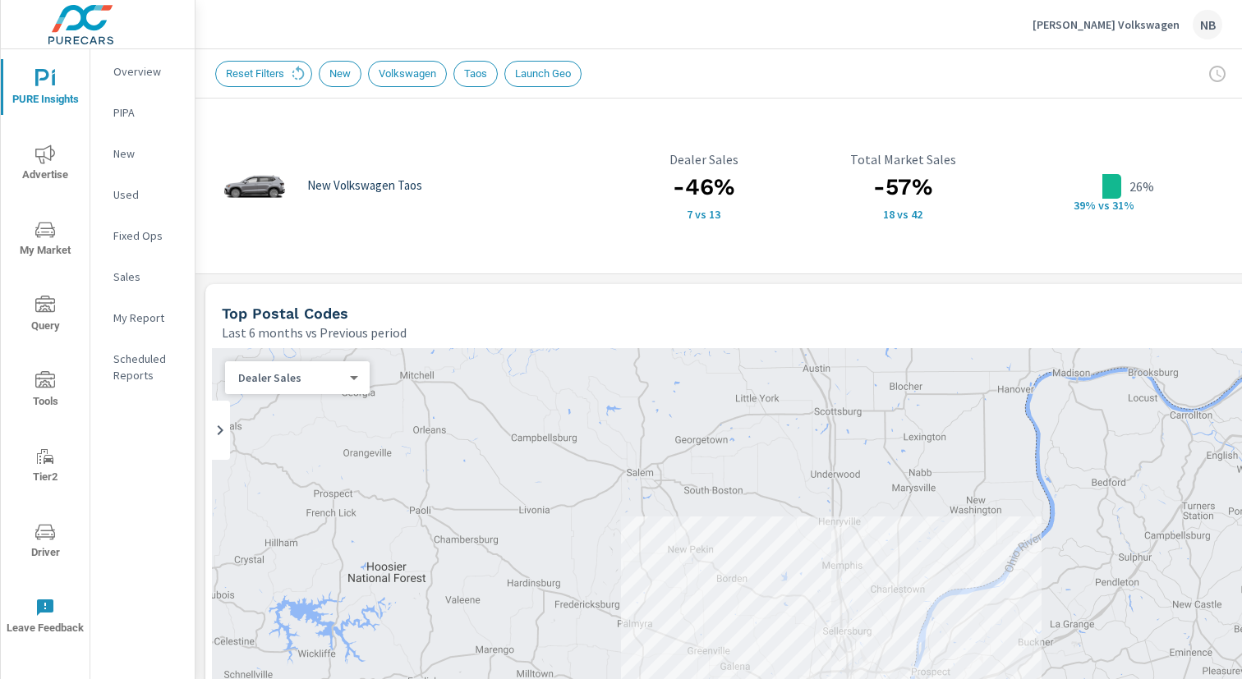
click at [480, 79] on span "Taos" at bounding box center [475, 73] width 43 height 12
click at [480, 75] on span "Taos" at bounding box center [475, 73] width 43 height 12
click at [484, 81] on div "Taos" at bounding box center [475, 74] width 44 height 26
click at [483, 74] on span "Taos" at bounding box center [475, 73] width 43 height 12
click at [53, 232] on icon "nav menu" at bounding box center [45, 230] width 20 height 20
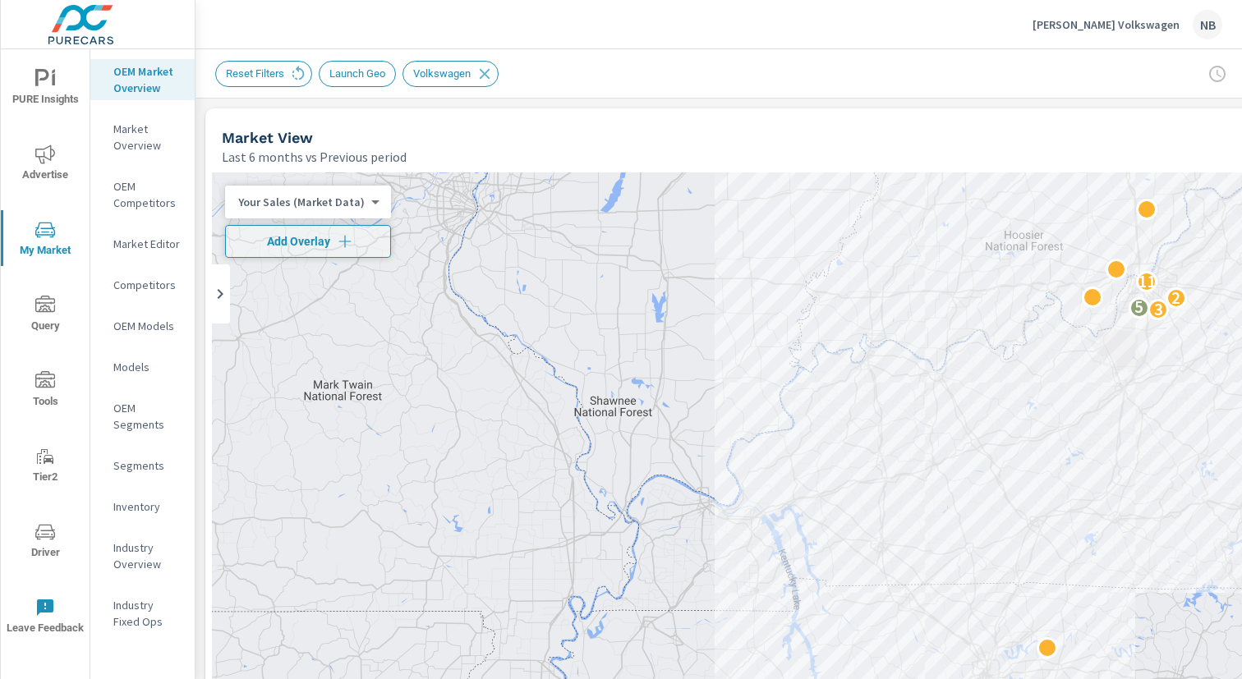
scroll to position [0, 169]
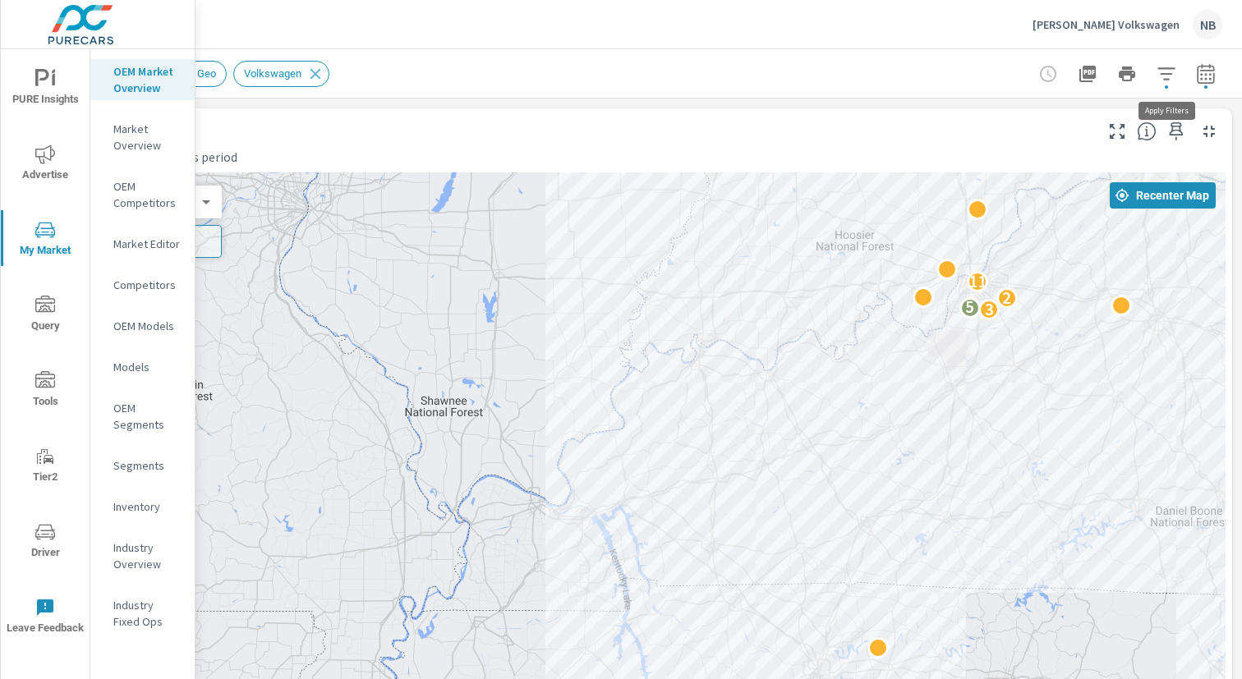
click at [1152, 71] on button "button" at bounding box center [1166, 73] width 33 height 33
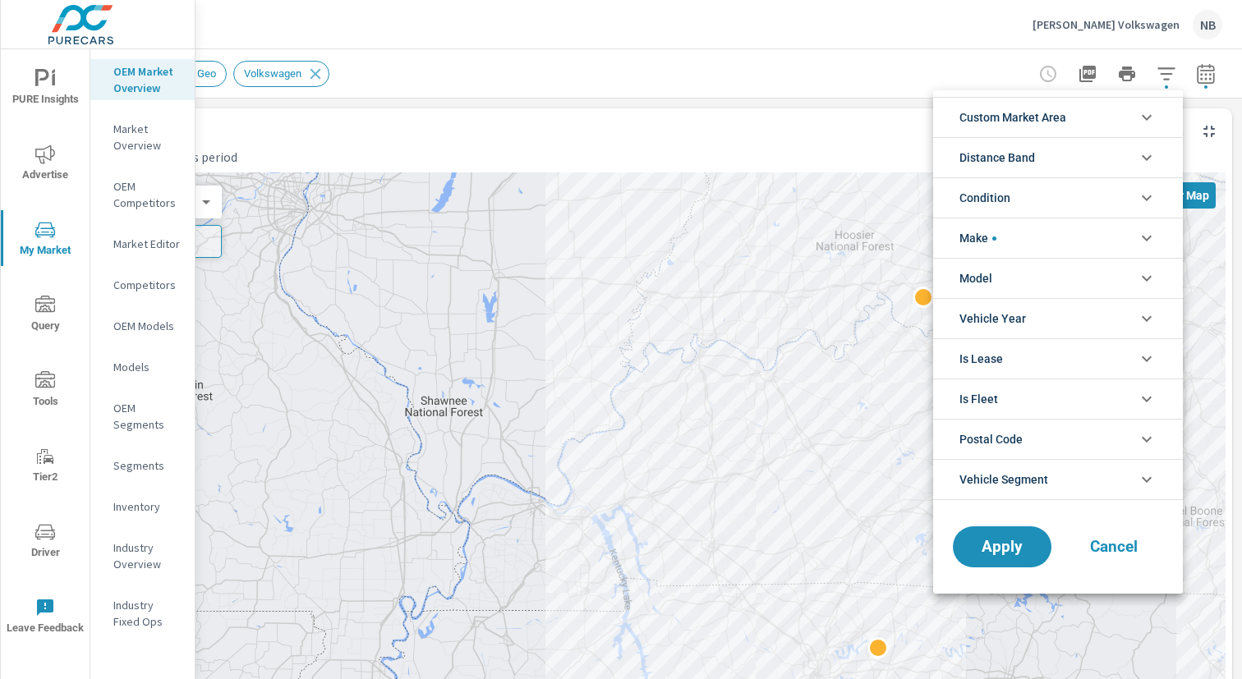
scroll to position [37, 0]
click at [1045, 197] on li "Condition" at bounding box center [1058, 197] width 250 height 40
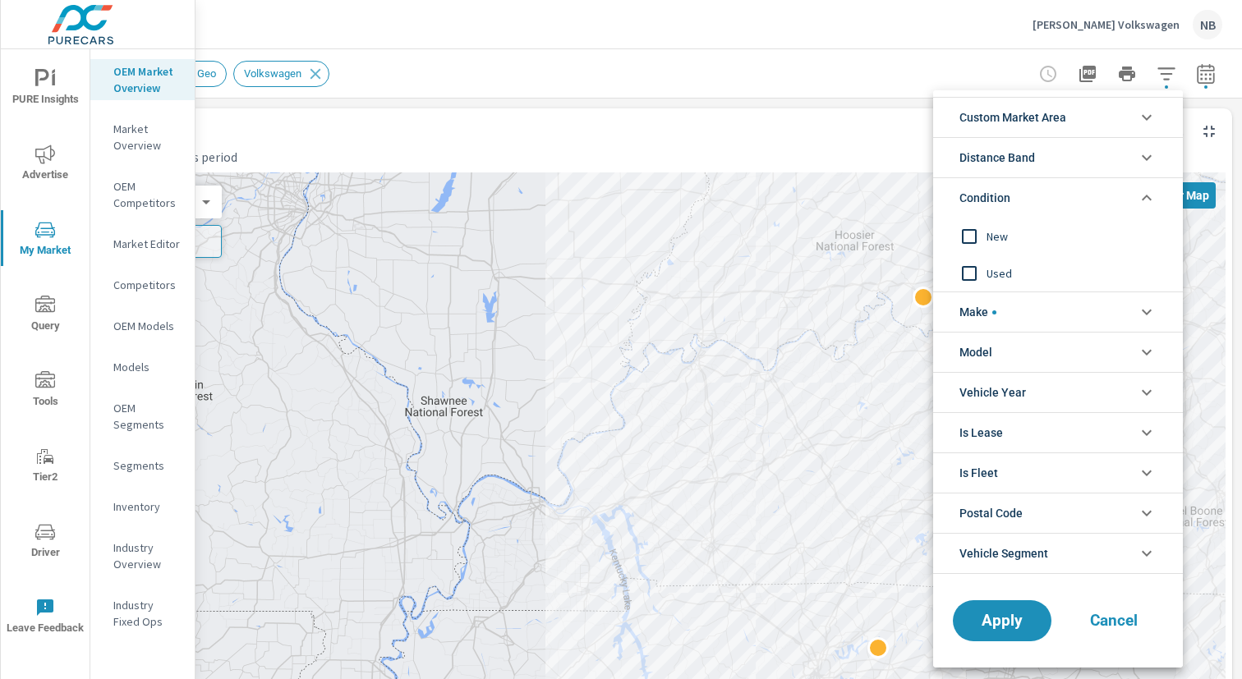
click at [993, 236] on span "New" at bounding box center [1076, 237] width 180 height 20
click at [1031, 614] on span "Apply" at bounding box center [1001, 620] width 67 height 16
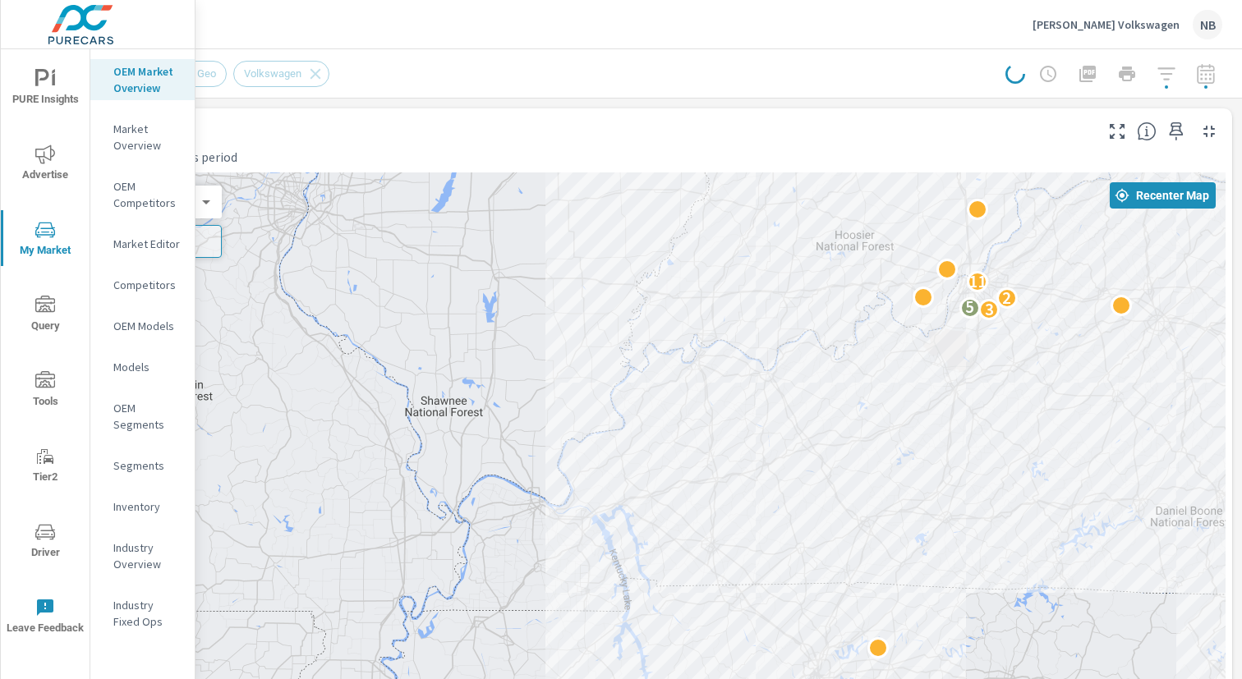
scroll to position [0, 0]
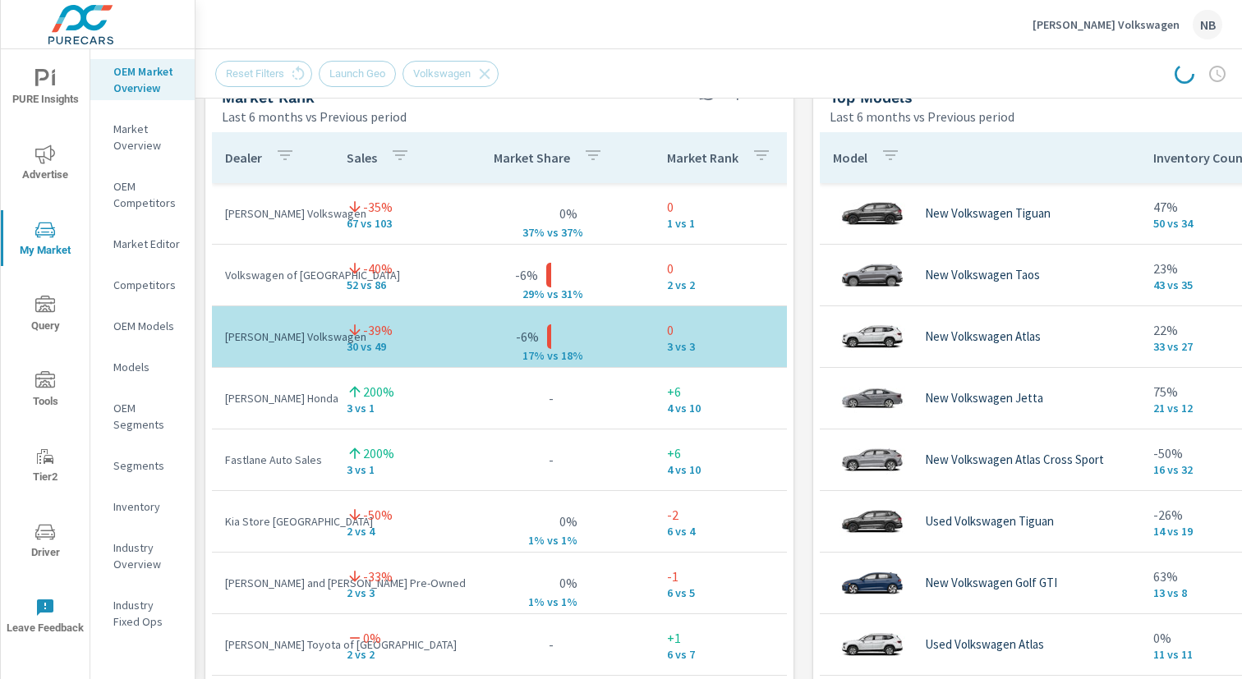
scroll to position [6, 0]
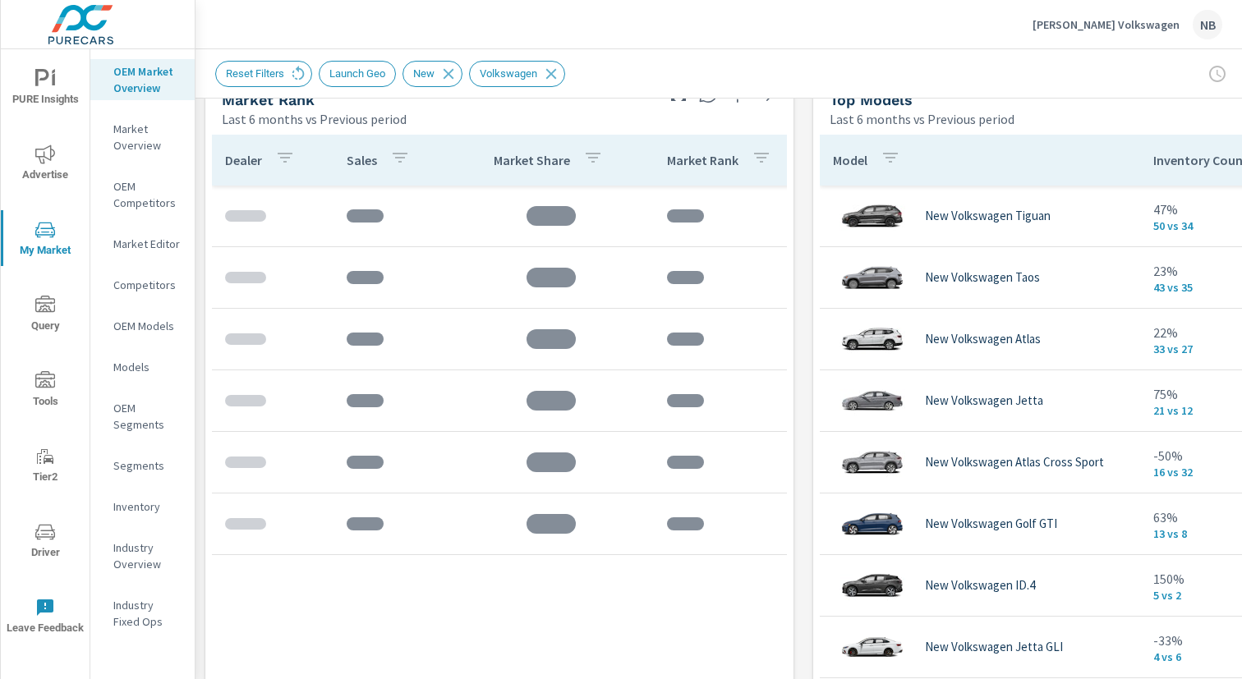
scroll to position [1094, 0]
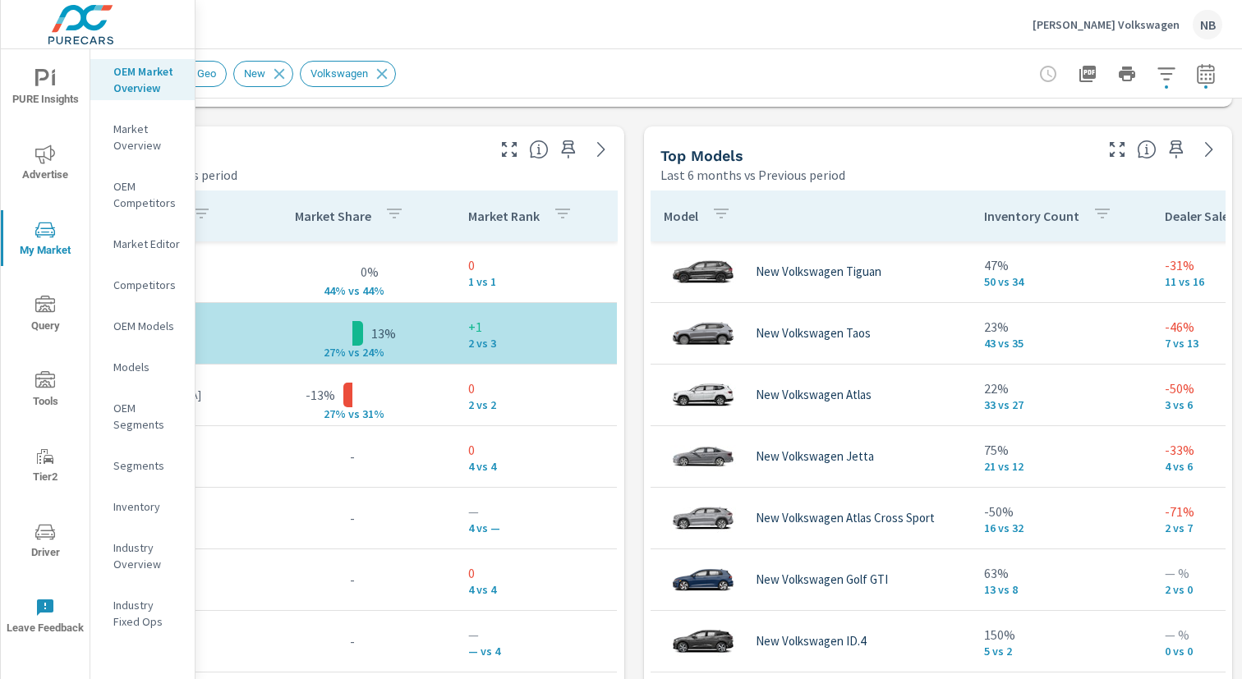
click at [53, 83] on icon "nav menu" at bounding box center [53, 79] width 3 height 12
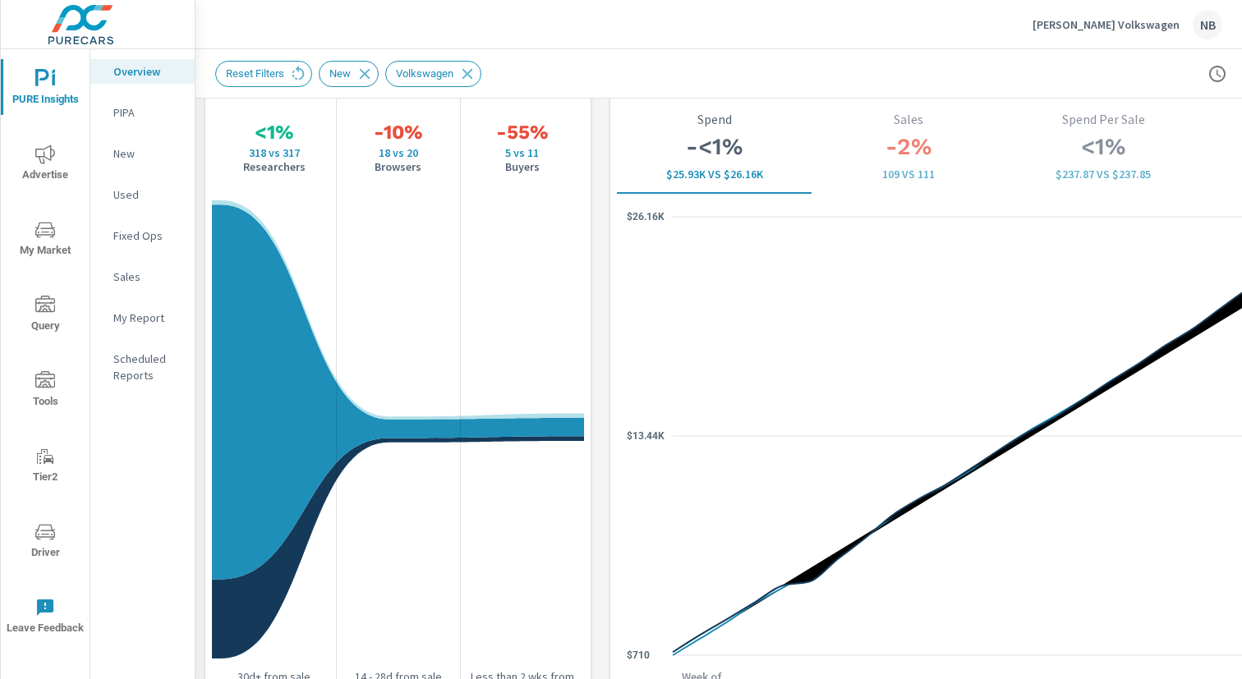
scroll to position [1827, 0]
